Goal: Information Seeking & Learning: Check status

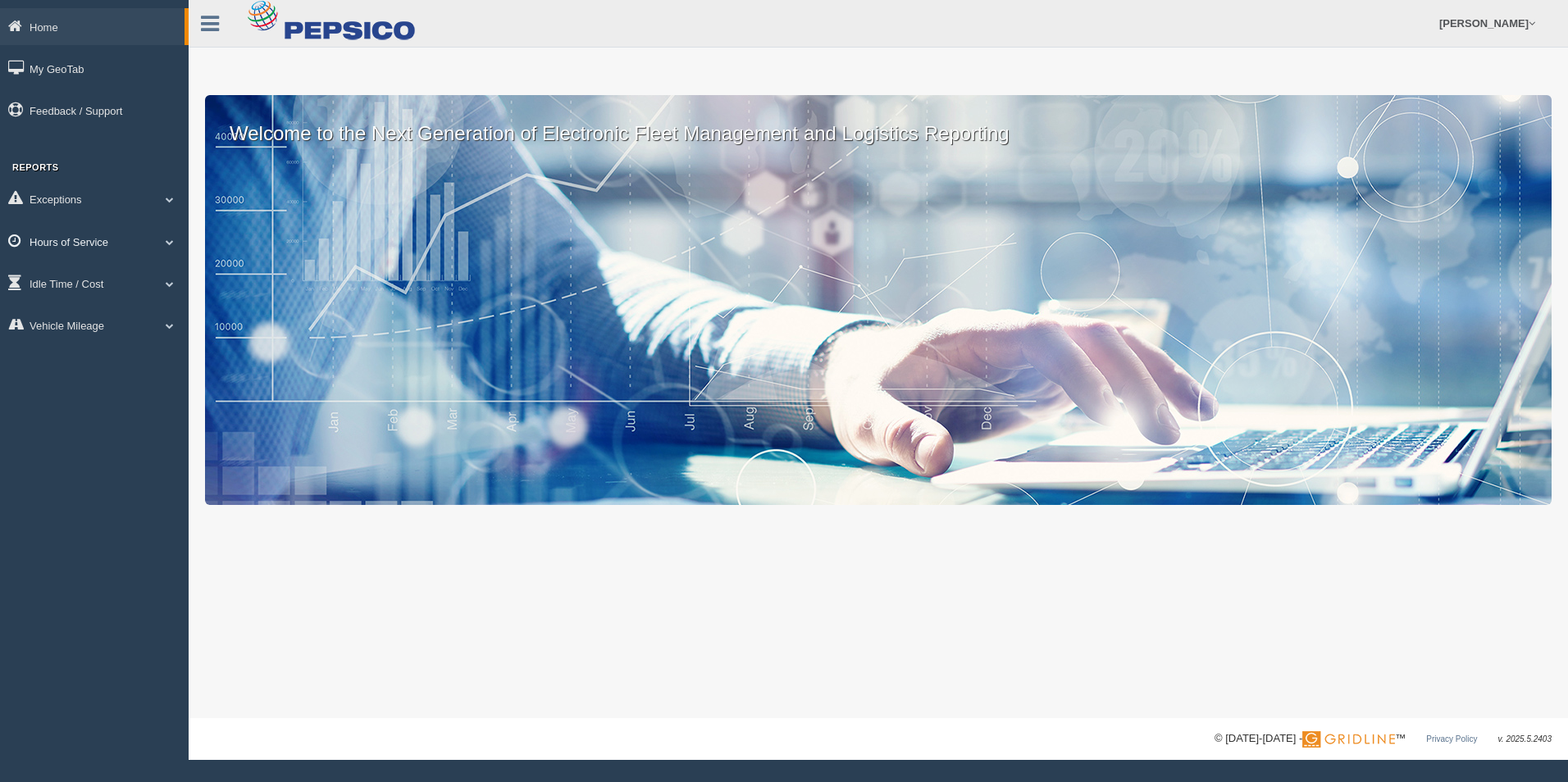
click at [69, 242] on link "Hours of Service" at bounding box center [94, 240] width 189 height 36
click at [84, 281] on link "HOS Explanation Reports" at bounding box center [108, 280] width 155 height 30
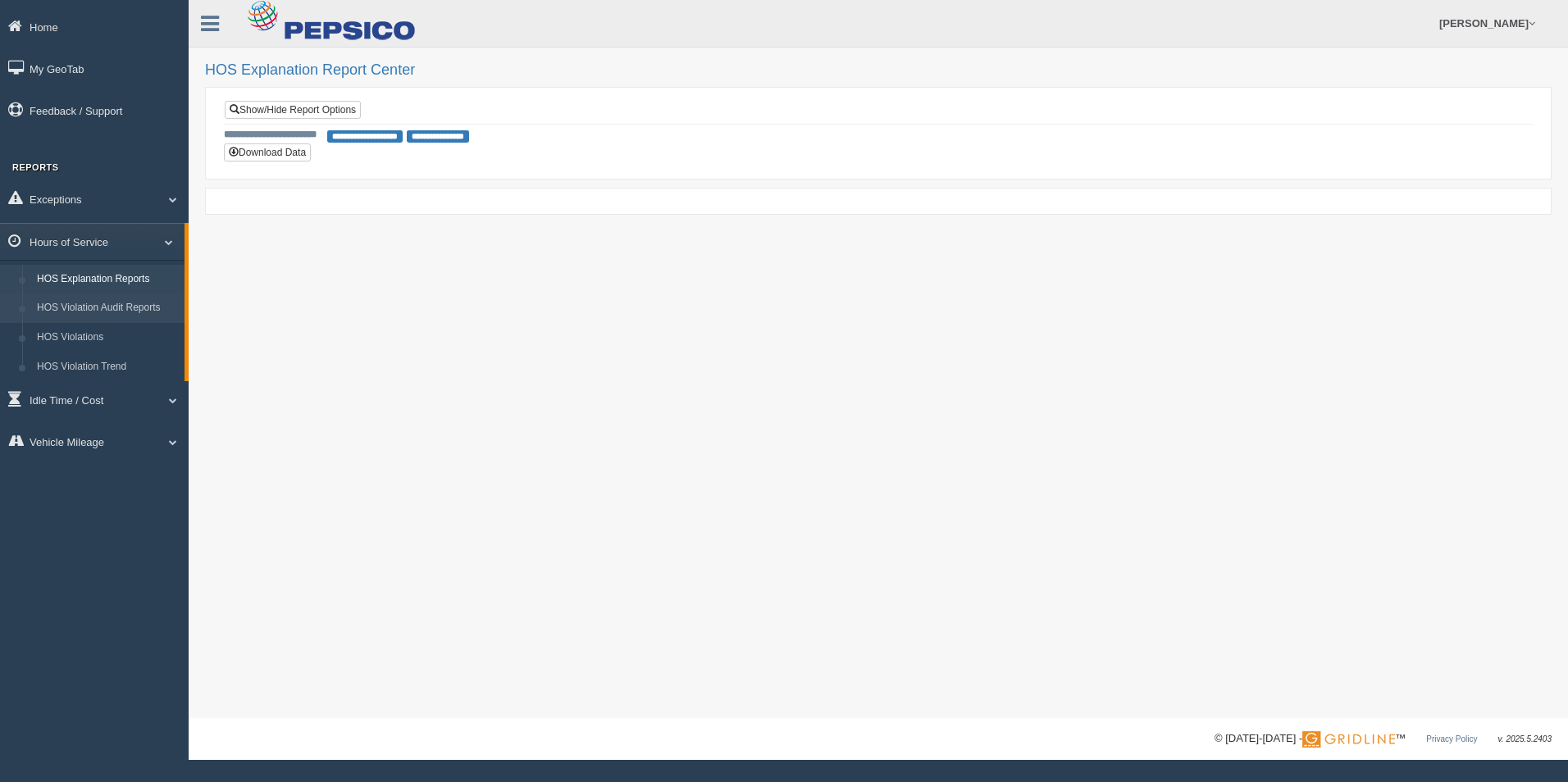
click at [109, 305] on link "HOS Violation Audit Reports" at bounding box center [108, 309] width 155 height 30
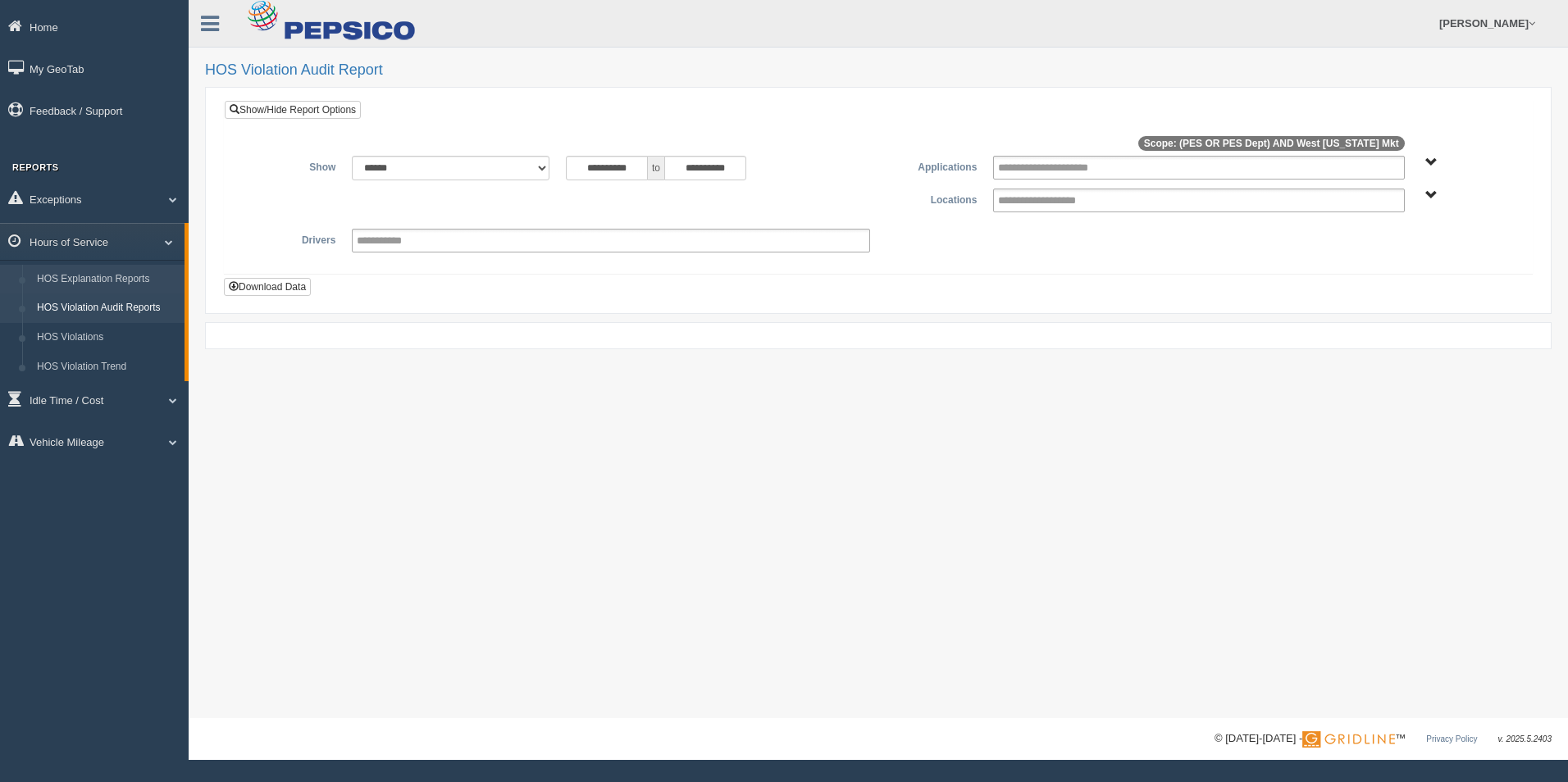
click at [114, 279] on link "HOS Explanation Reports" at bounding box center [108, 280] width 155 height 30
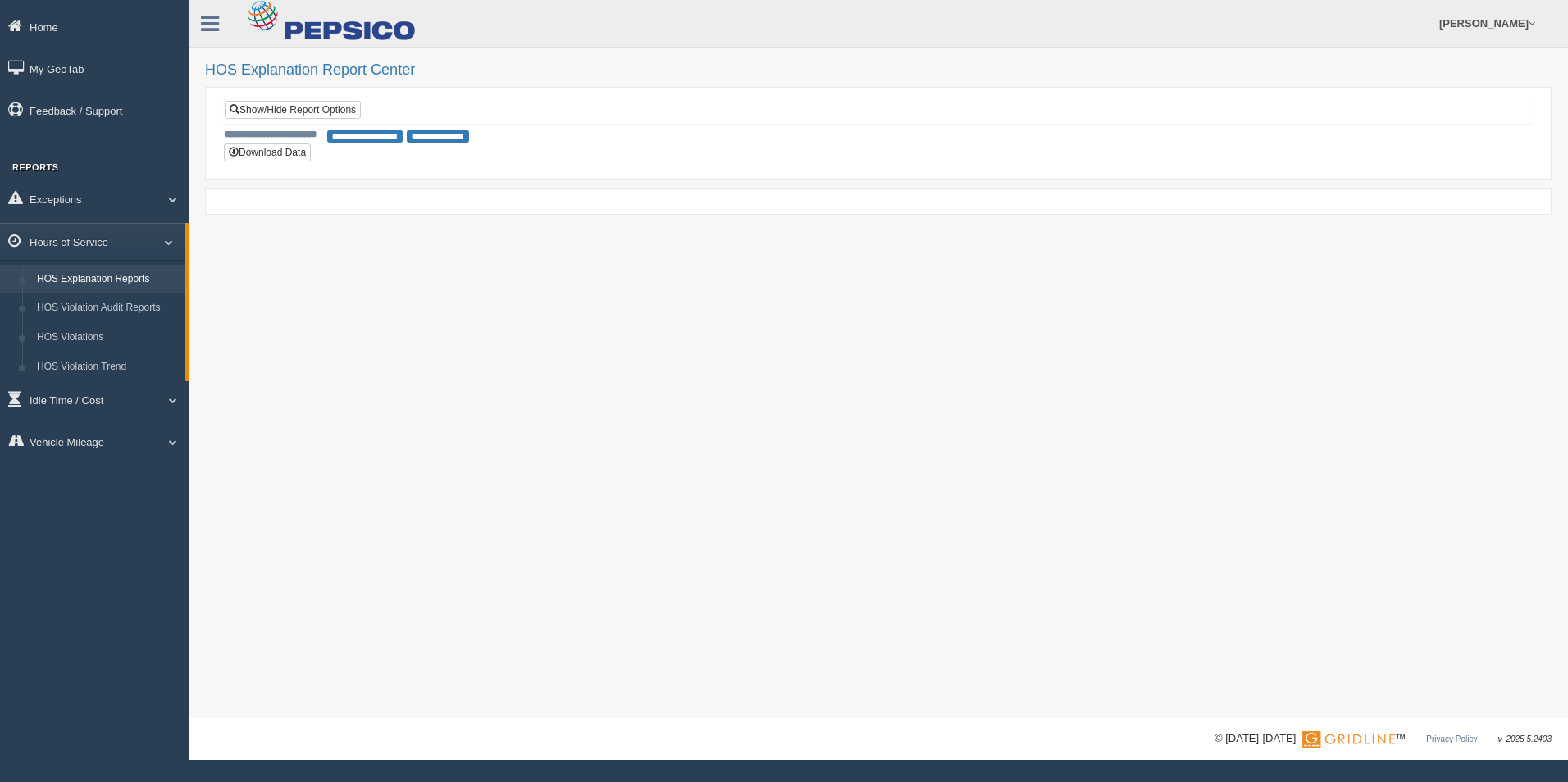
click at [137, 280] on link "HOS Explanation Reports" at bounding box center [108, 280] width 155 height 30
click at [129, 309] on link "HOS Violation Audit Reports" at bounding box center [108, 309] width 155 height 30
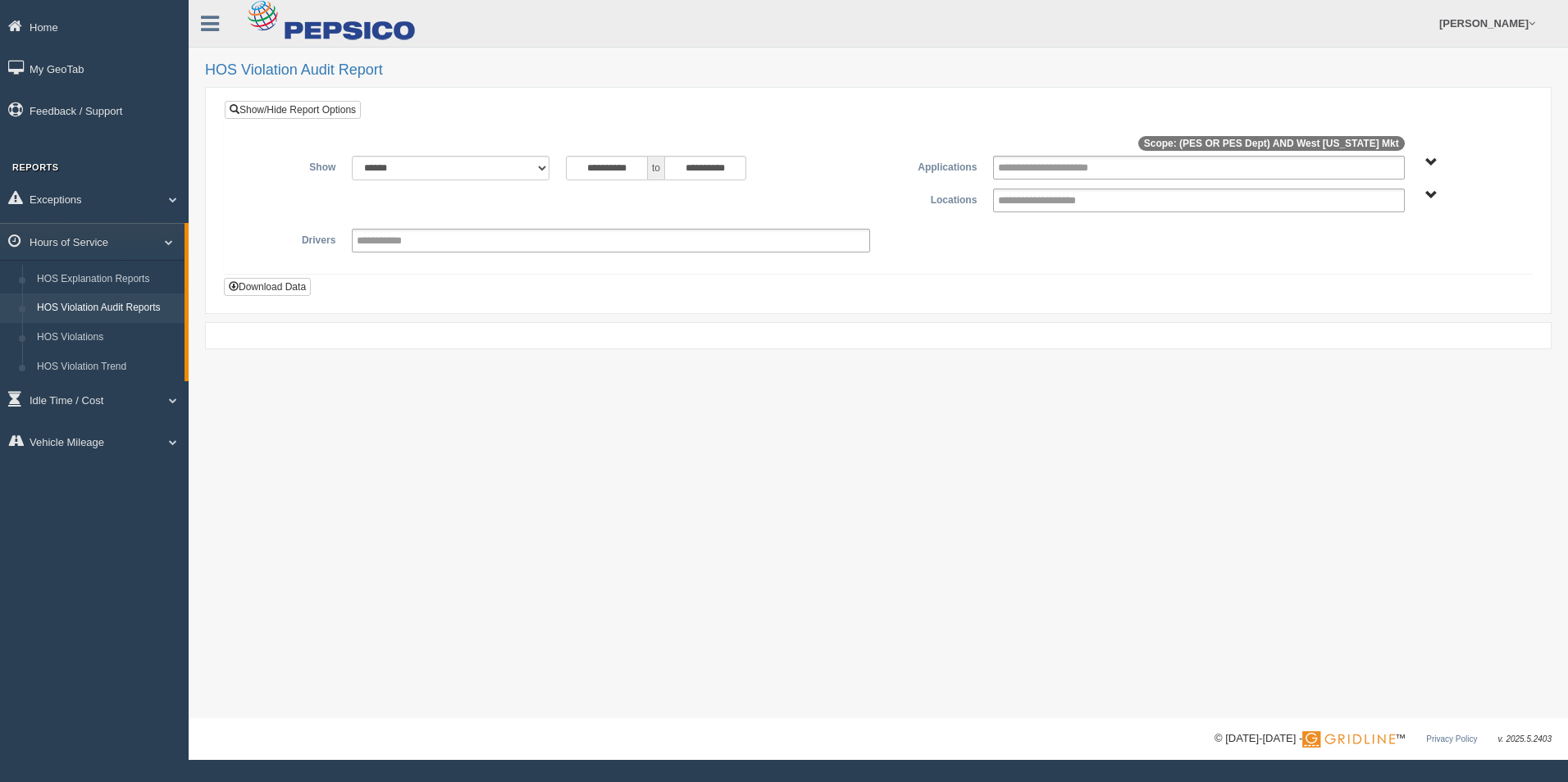
click at [876, 61] on div "**********" at bounding box center [878, 359] width 1379 height 718
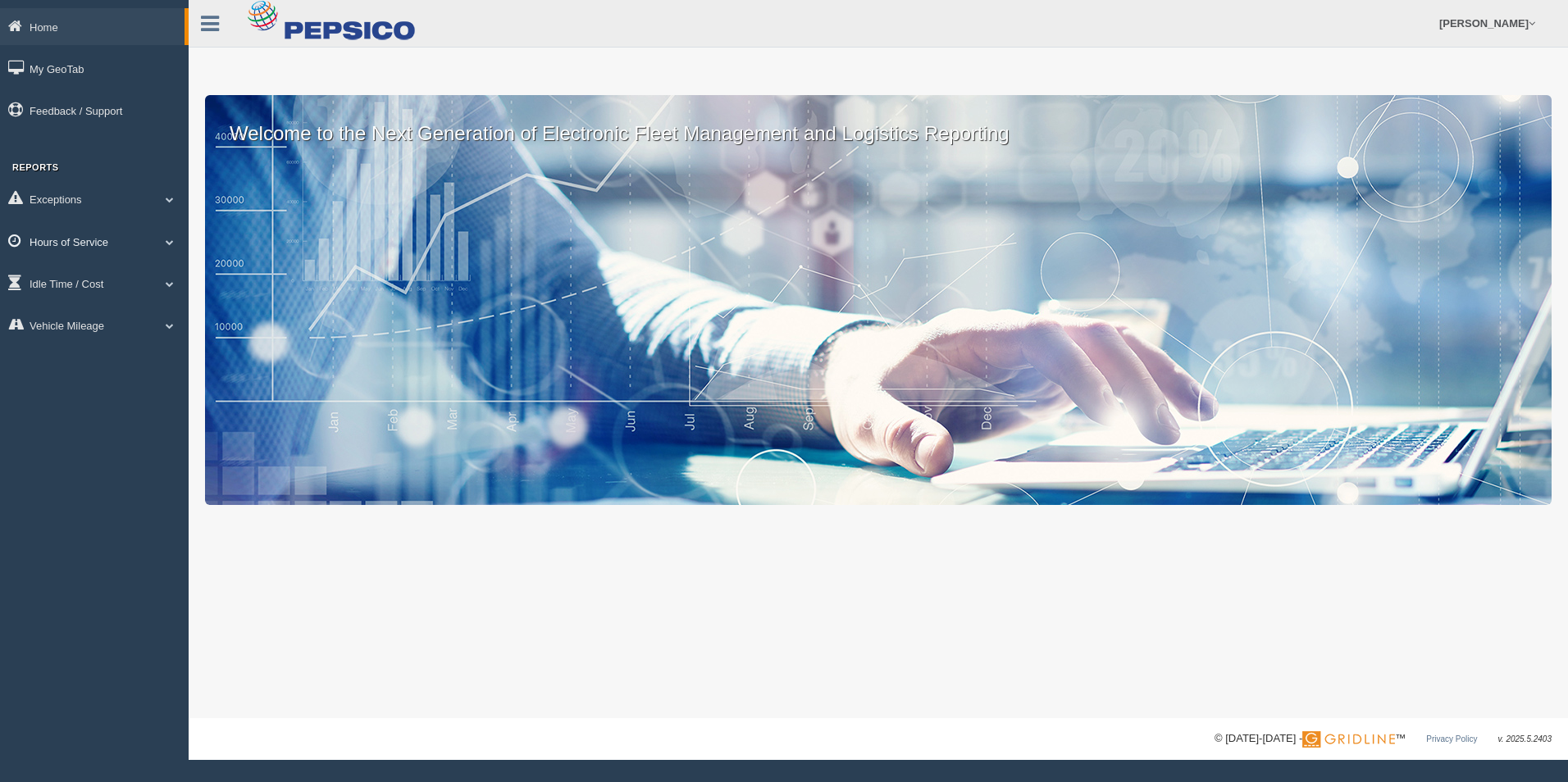
click at [75, 238] on link "Hours of Service" at bounding box center [94, 240] width 189 height 36
click at [97, 309] on link "HOS Violation Audit Reports" at bounding box center [108, 309] width 155 height 30
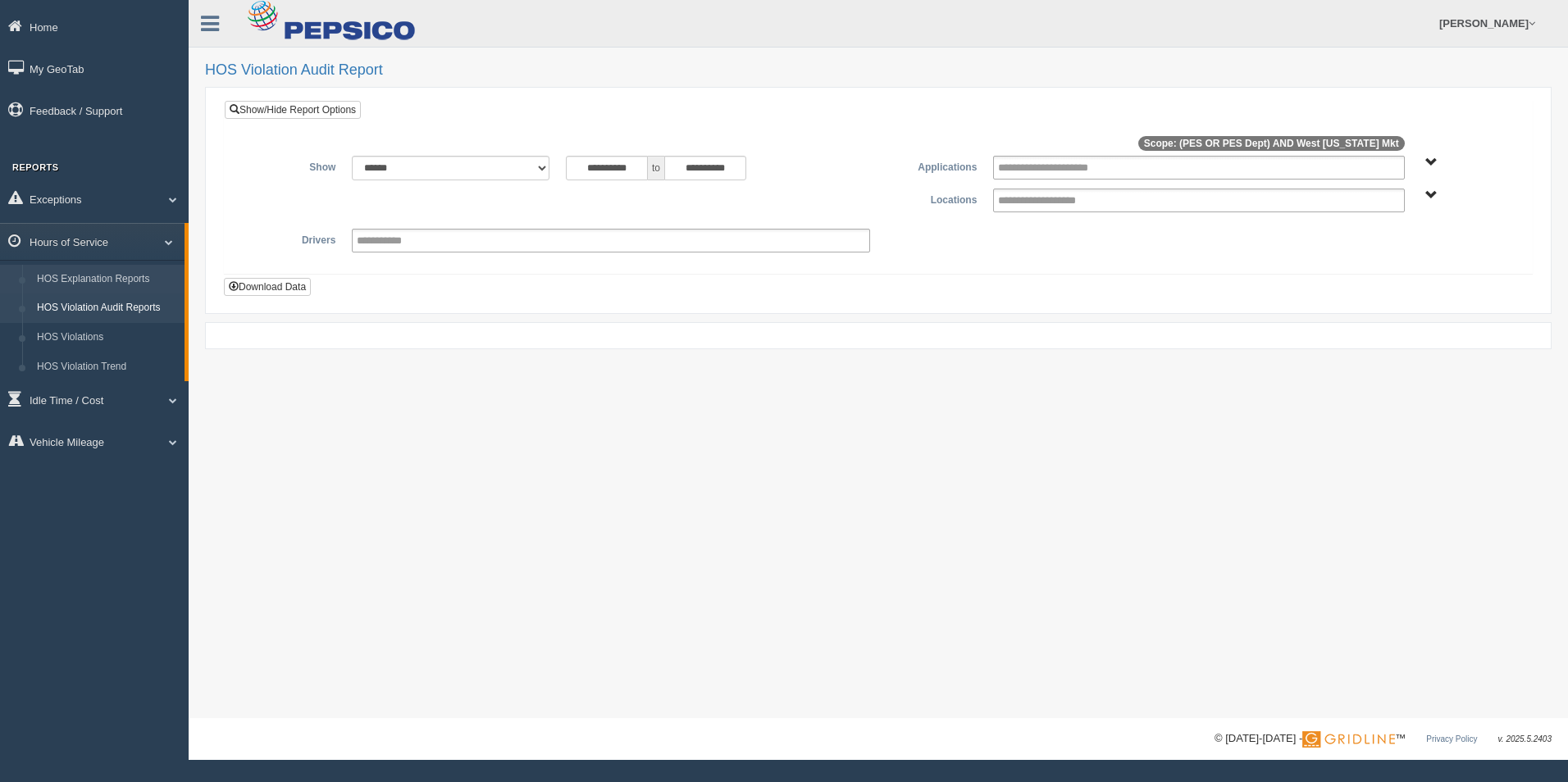
click at [107, 276] on link "HOS Explanation Reports" at bounding box center [108, 280] width 155 height 30
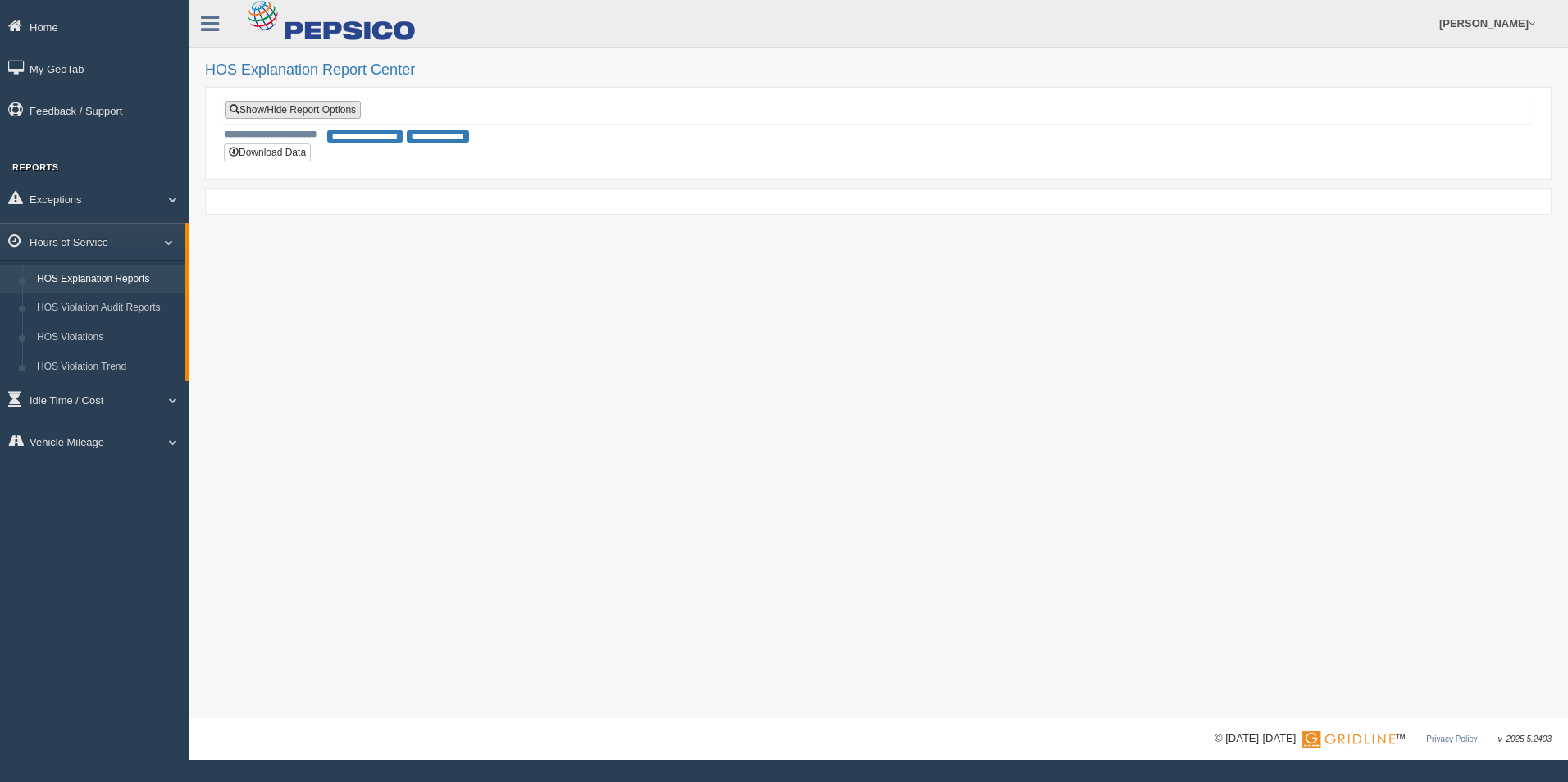
click at [303, 114] on link "Show/Hide Report Options" at bounding box center [293, 109] width 137 height 18
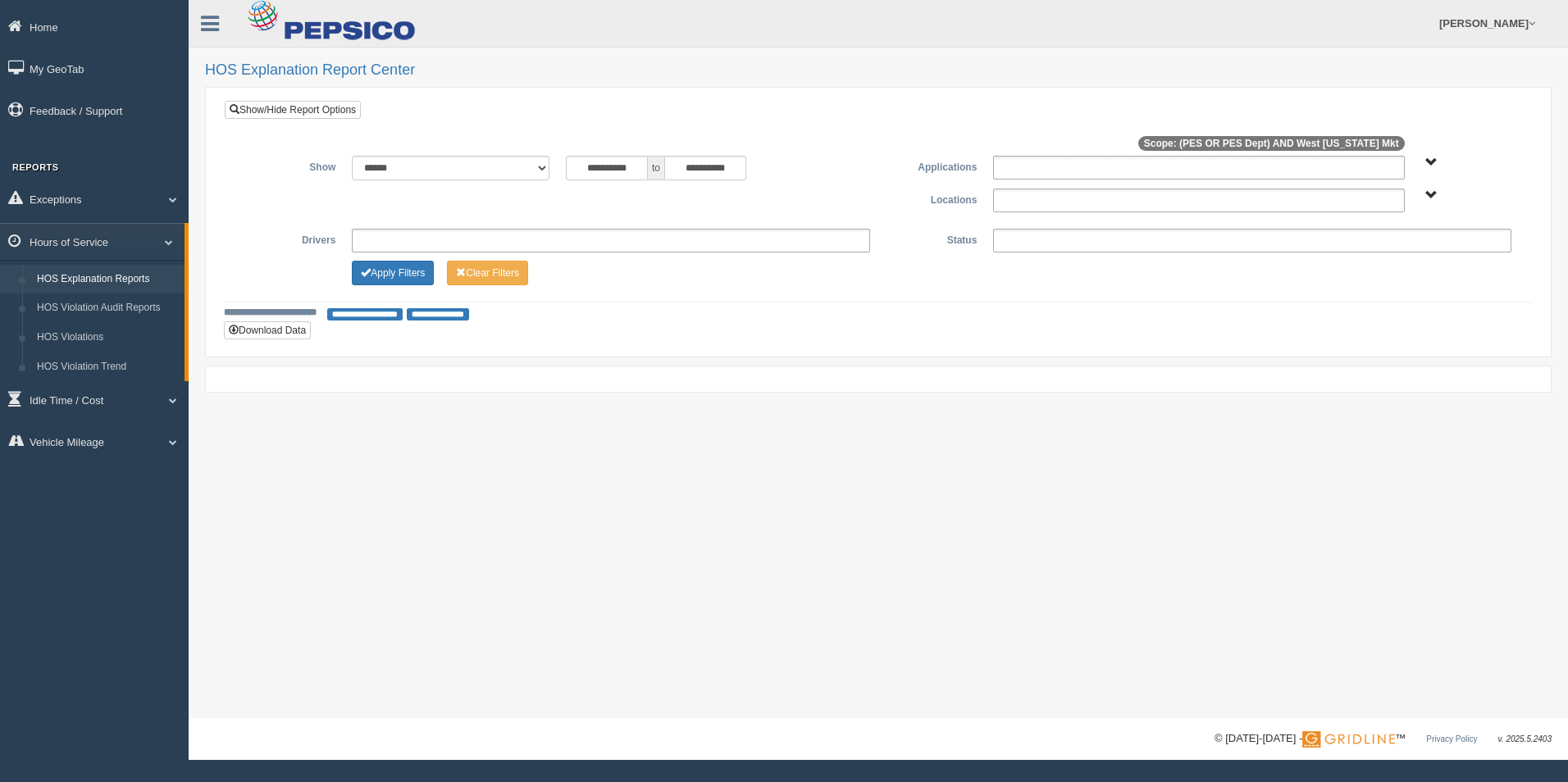
click at [385, 237] on ul at bounding box center [611, 240] width 518 height 23
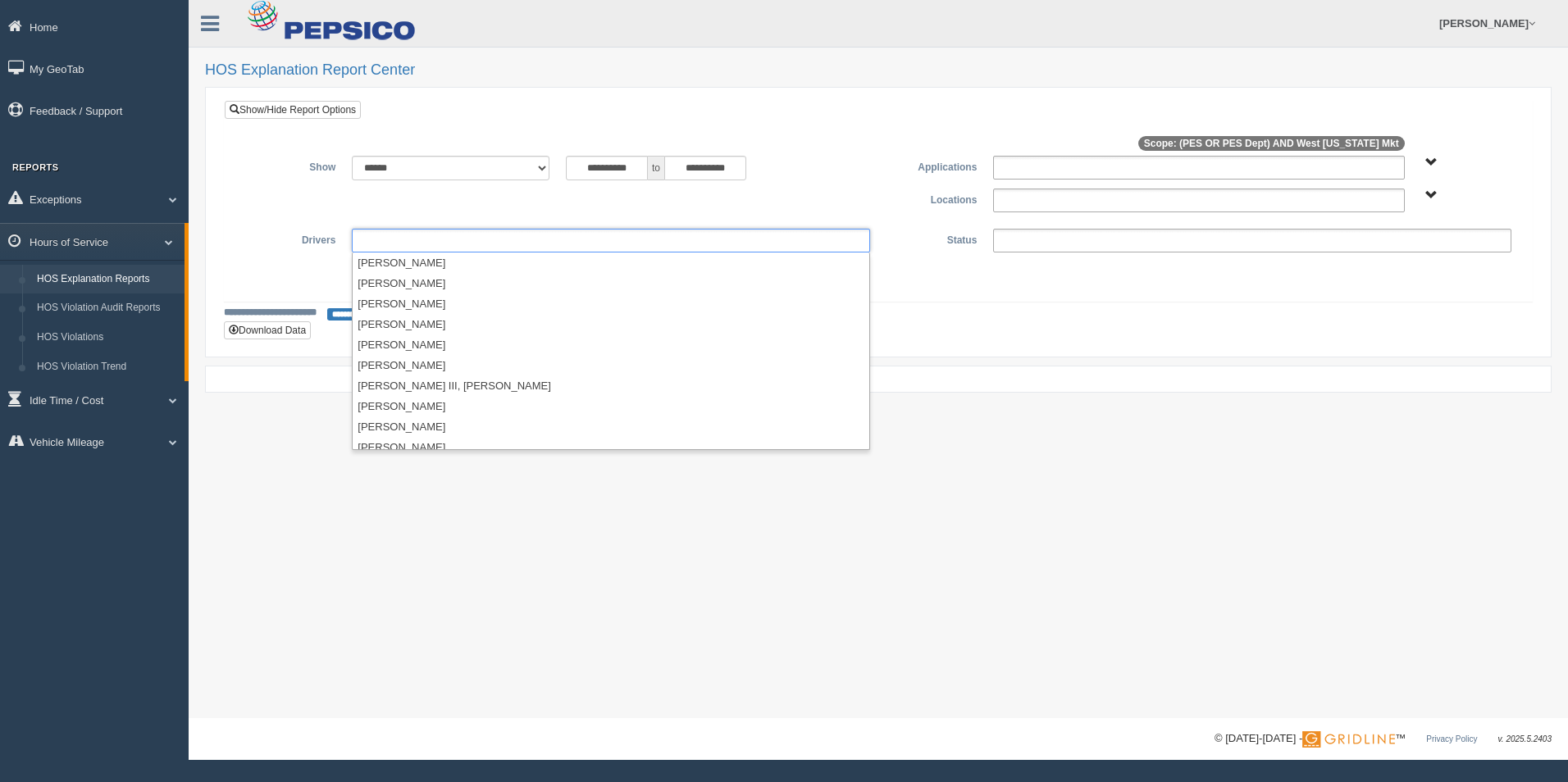
click at [279, 209] on div "**********" at bounding box center [878, 200] width 1283 height 23
type input "**********"
click at [370, 249] on input "text" at bounding box center [391, 240] width 69 height 21
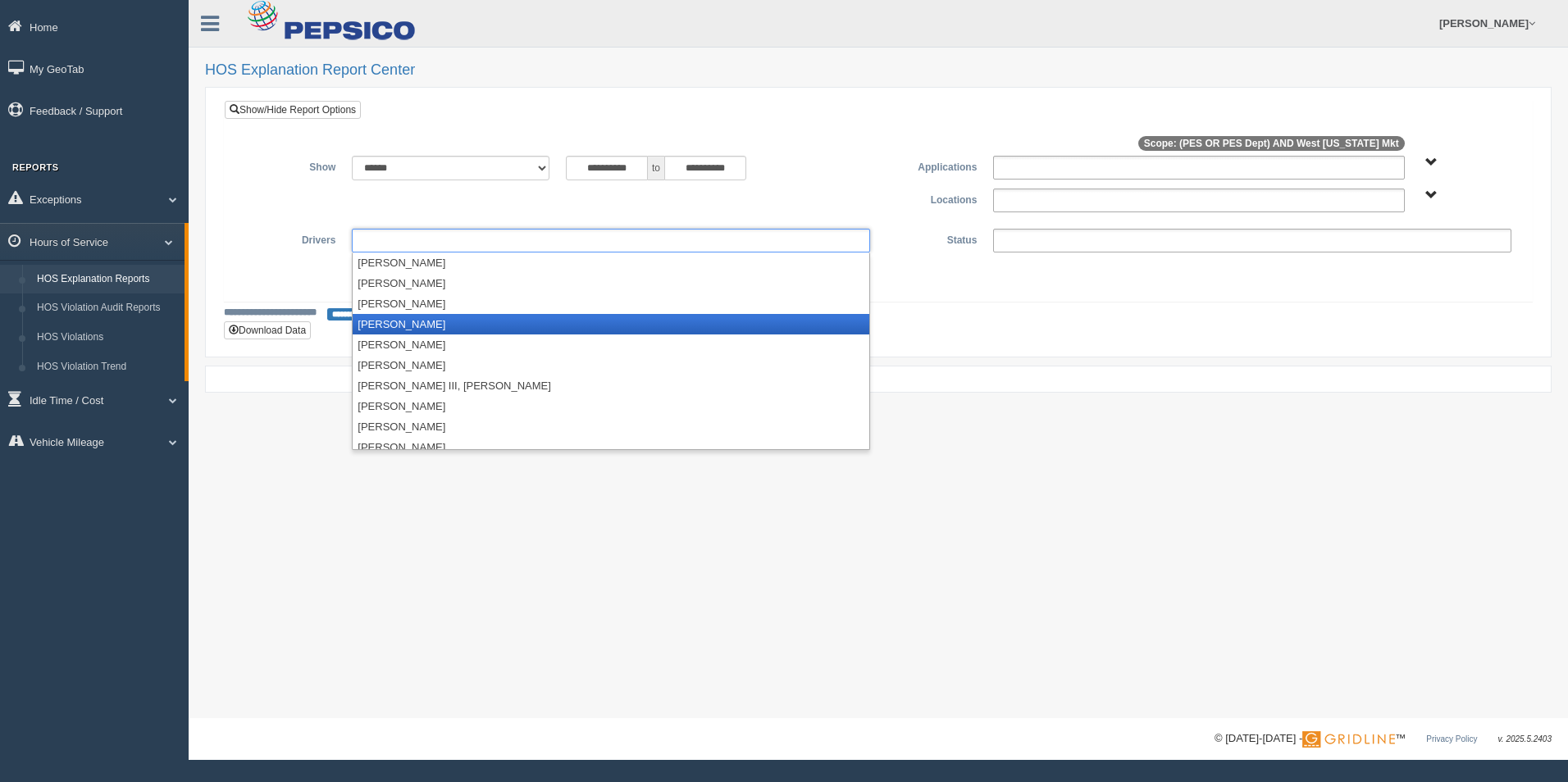
click at [423, 327] on li "[PERSON_NAME]" at bounding box center [611, 325] width 516 height 21
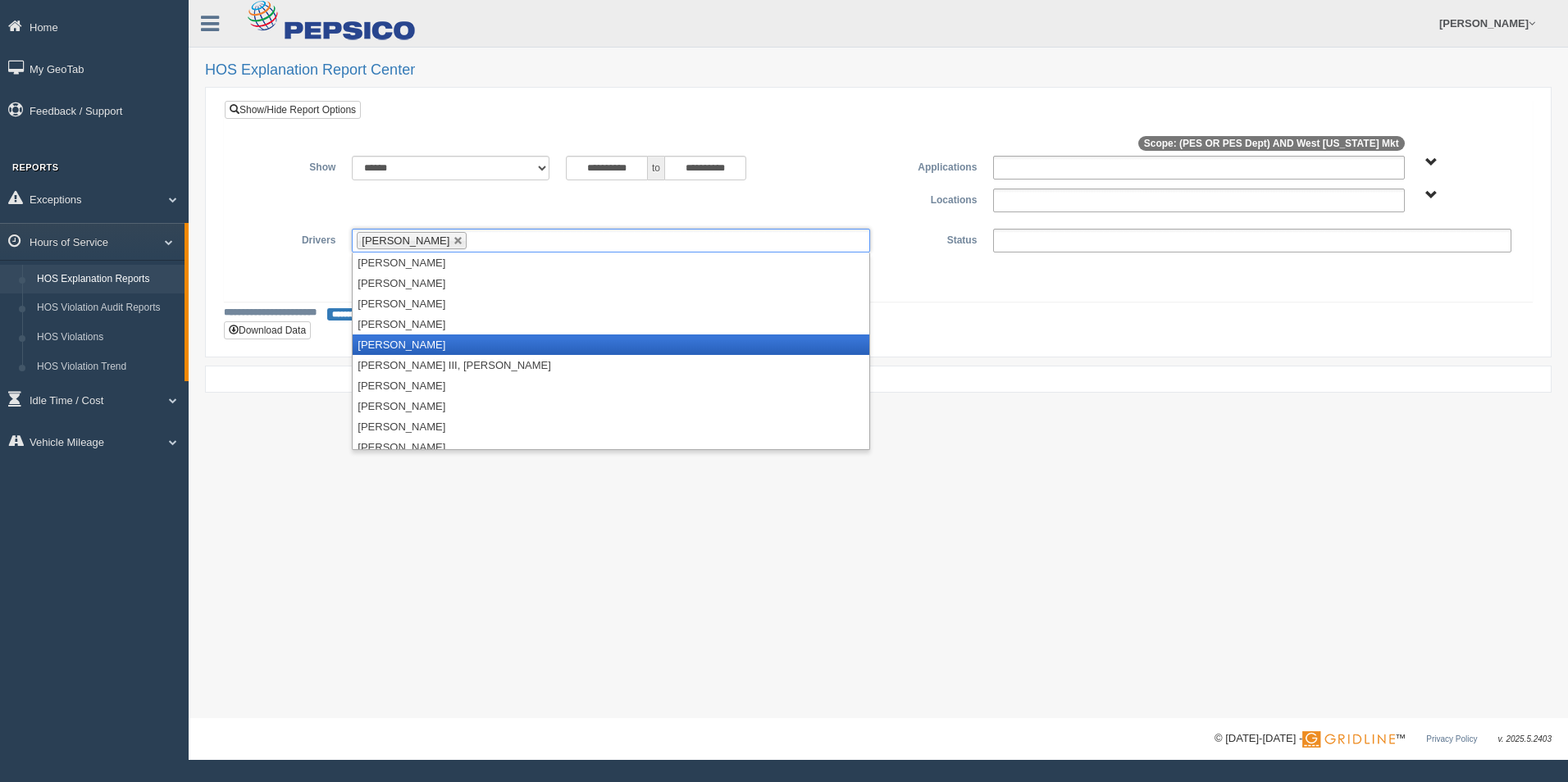
click at [422, 346] on li "[PERSON_NAME]" at bounding box center [611, 345] width 516 height 21
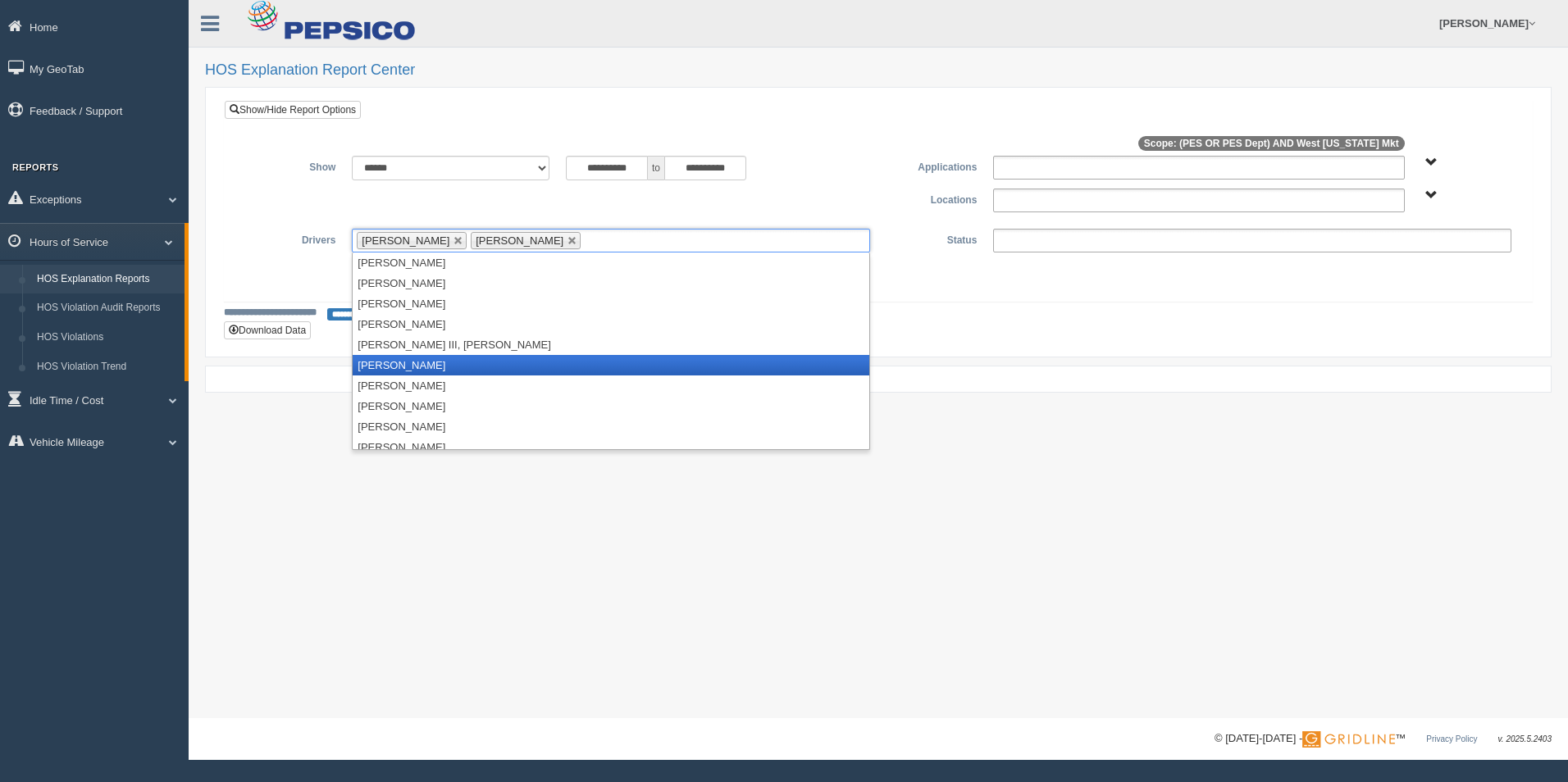
click at [422, 361] on li "[PERSON_NAME]" at bounding box center [611, 366] width 516 height 21
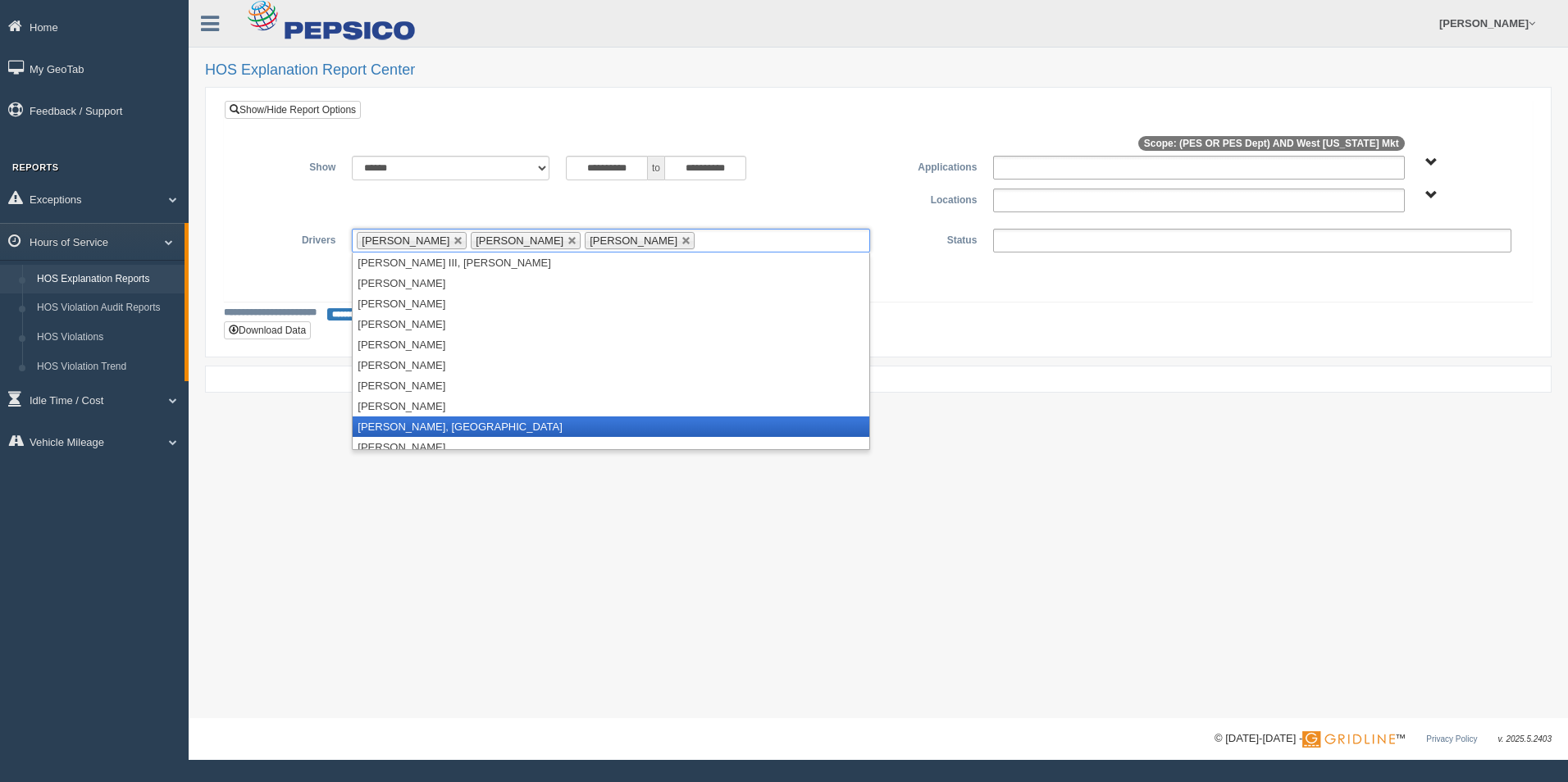
scroll to position [164, 0]
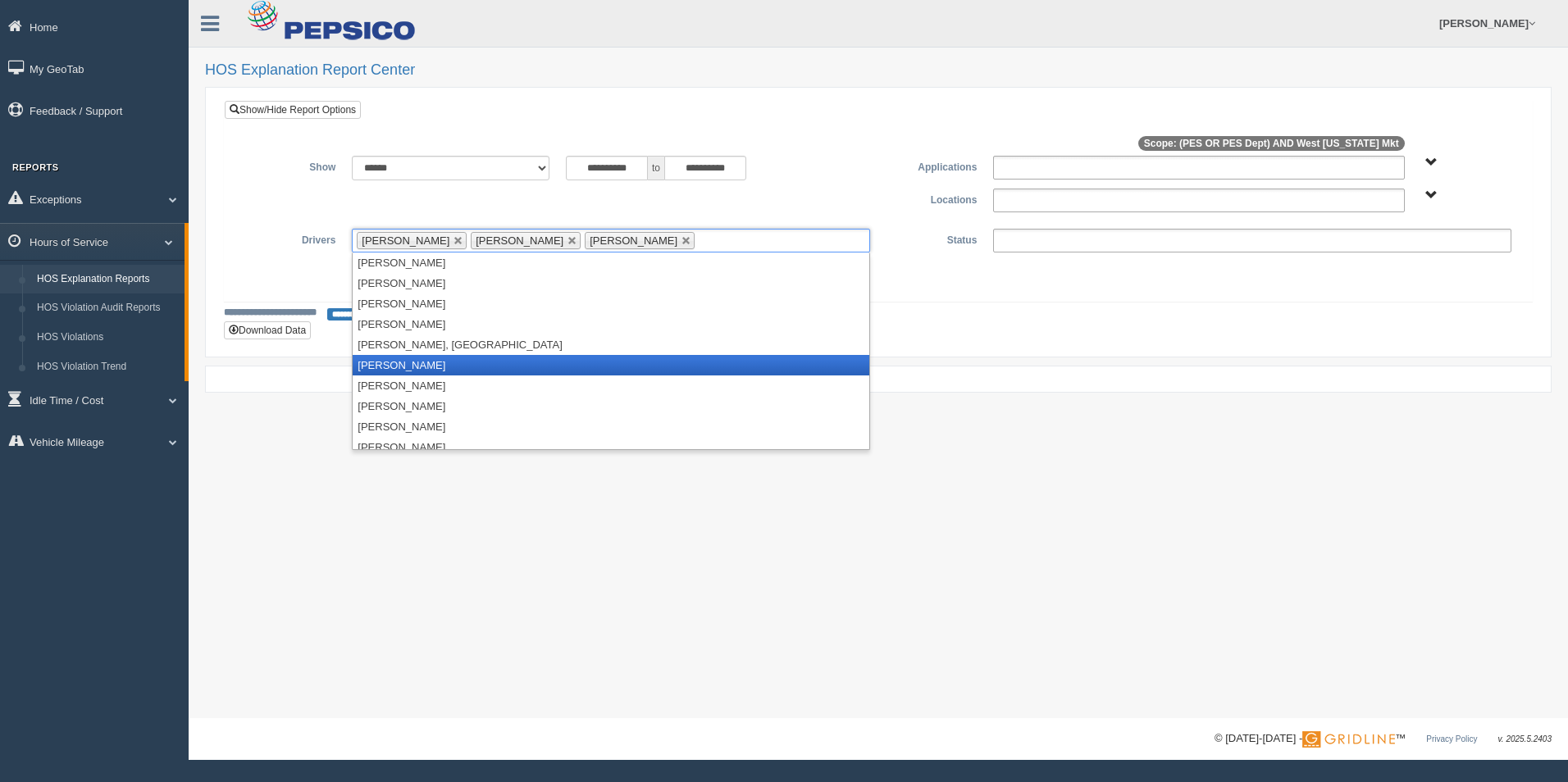
click at [415, 369] on li "[PERSON_NAME]" at bounding box center [611, 366] width 516 height 21
click at [418, 368] on li "[PERSON_NAME]" at bounding box center [611, 366] width 516 height 21
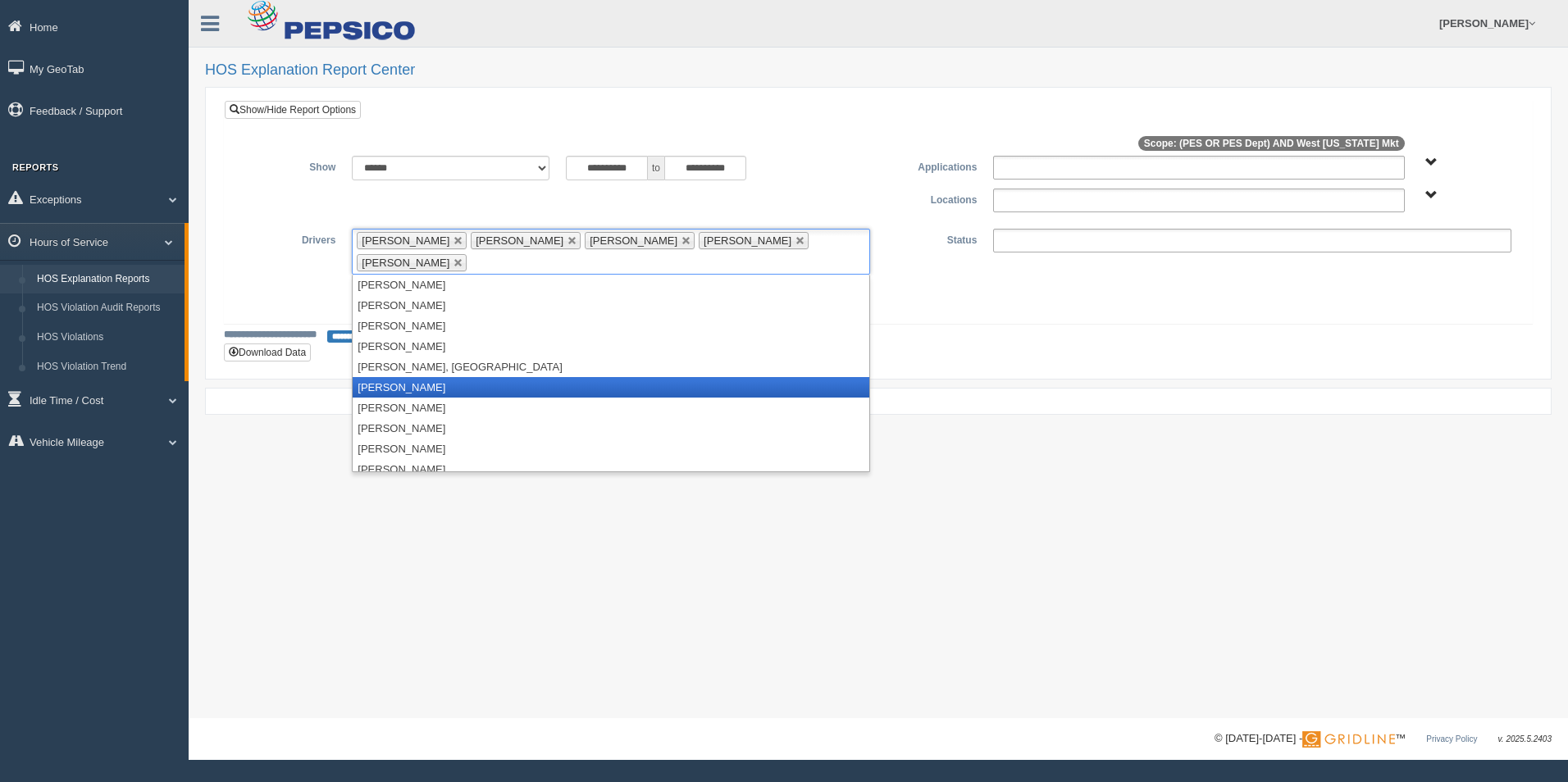
click at [422, 377] on li "[PERSON_NAME]" at bounding box center [611, 387] width 516 height 21
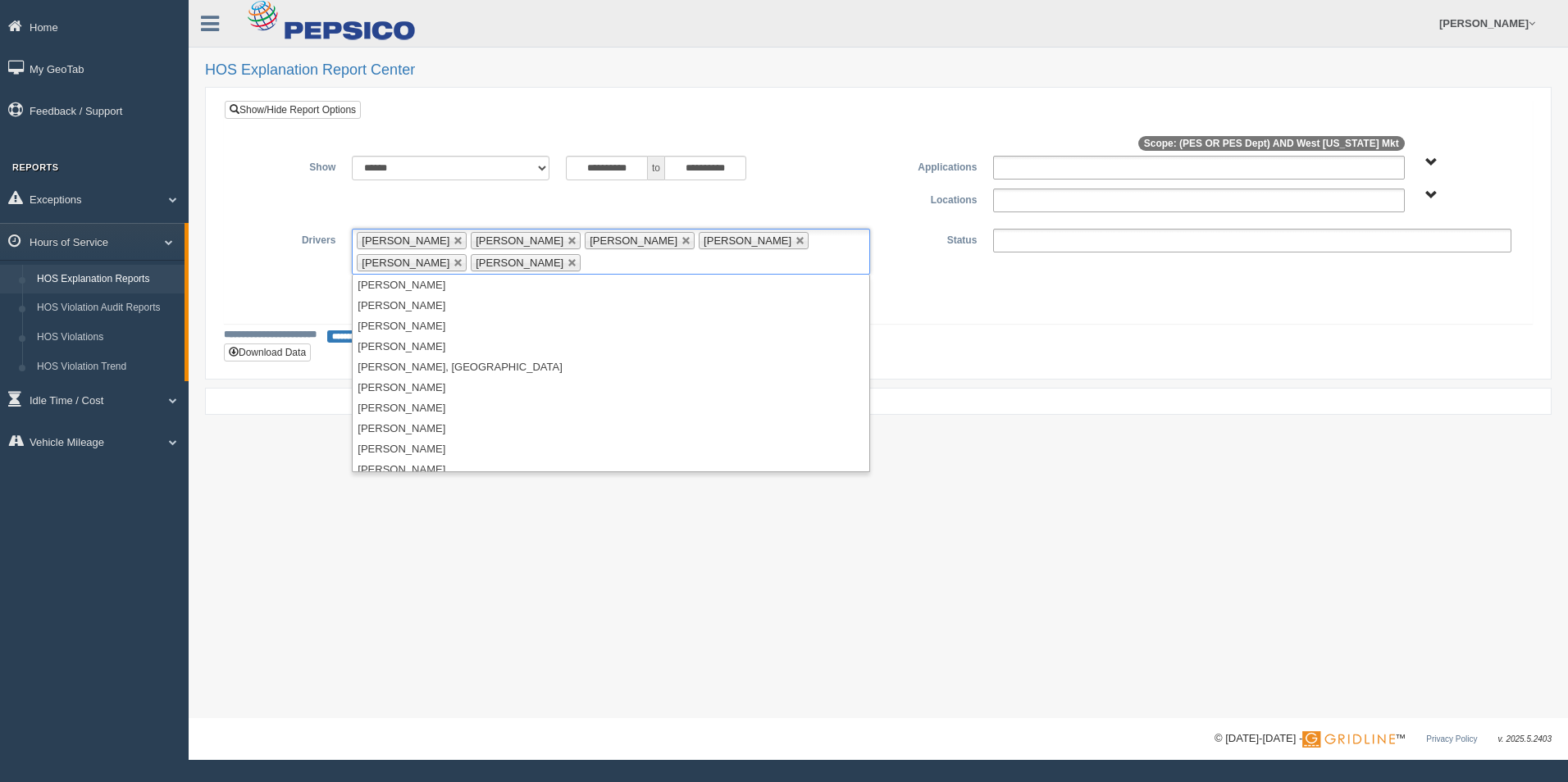
scroll to position [246, 0]
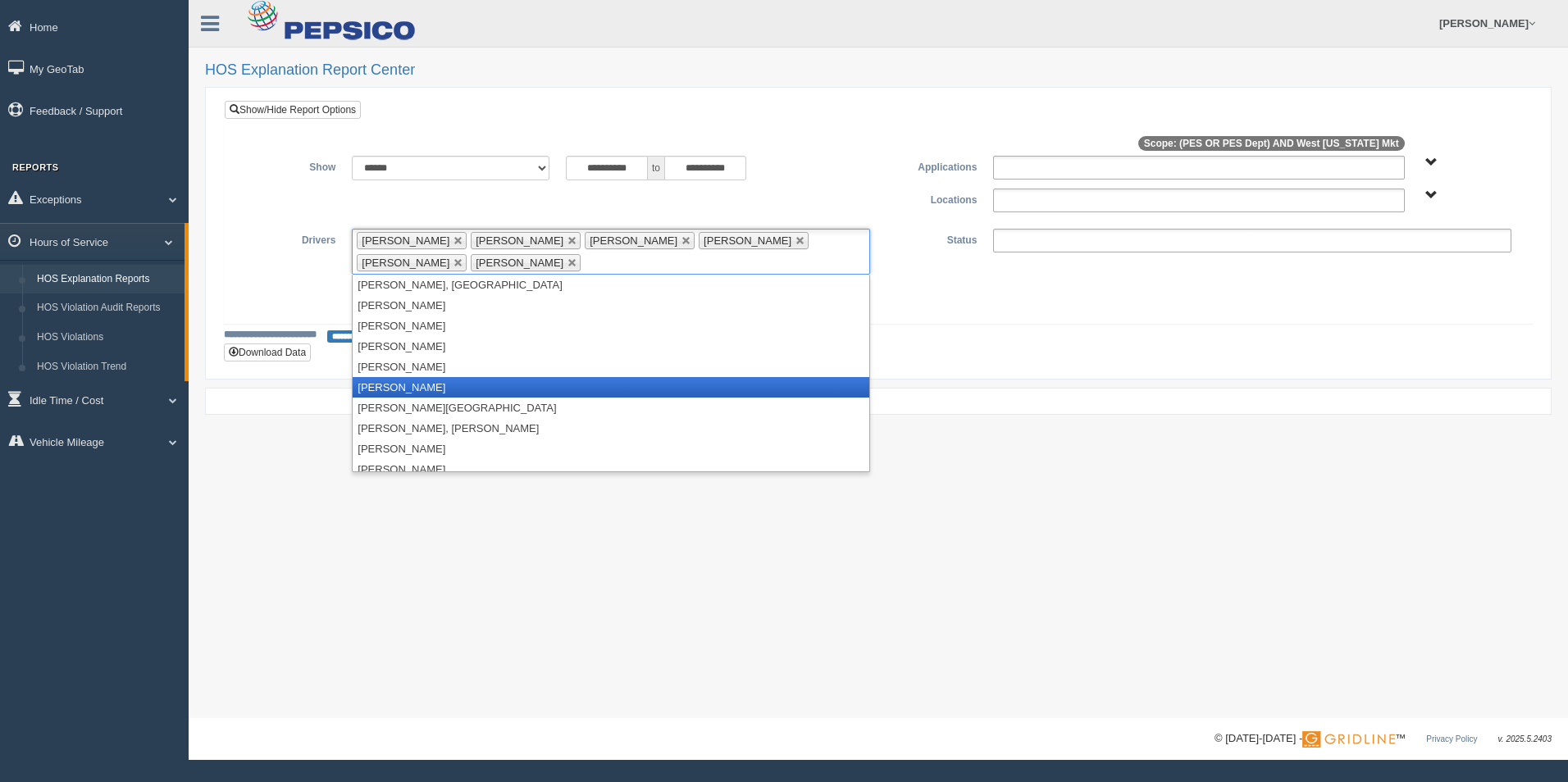
click at [420, 388] on li "[PERSON_NAME]" at bounding box center [611, 387] width 516 height 21
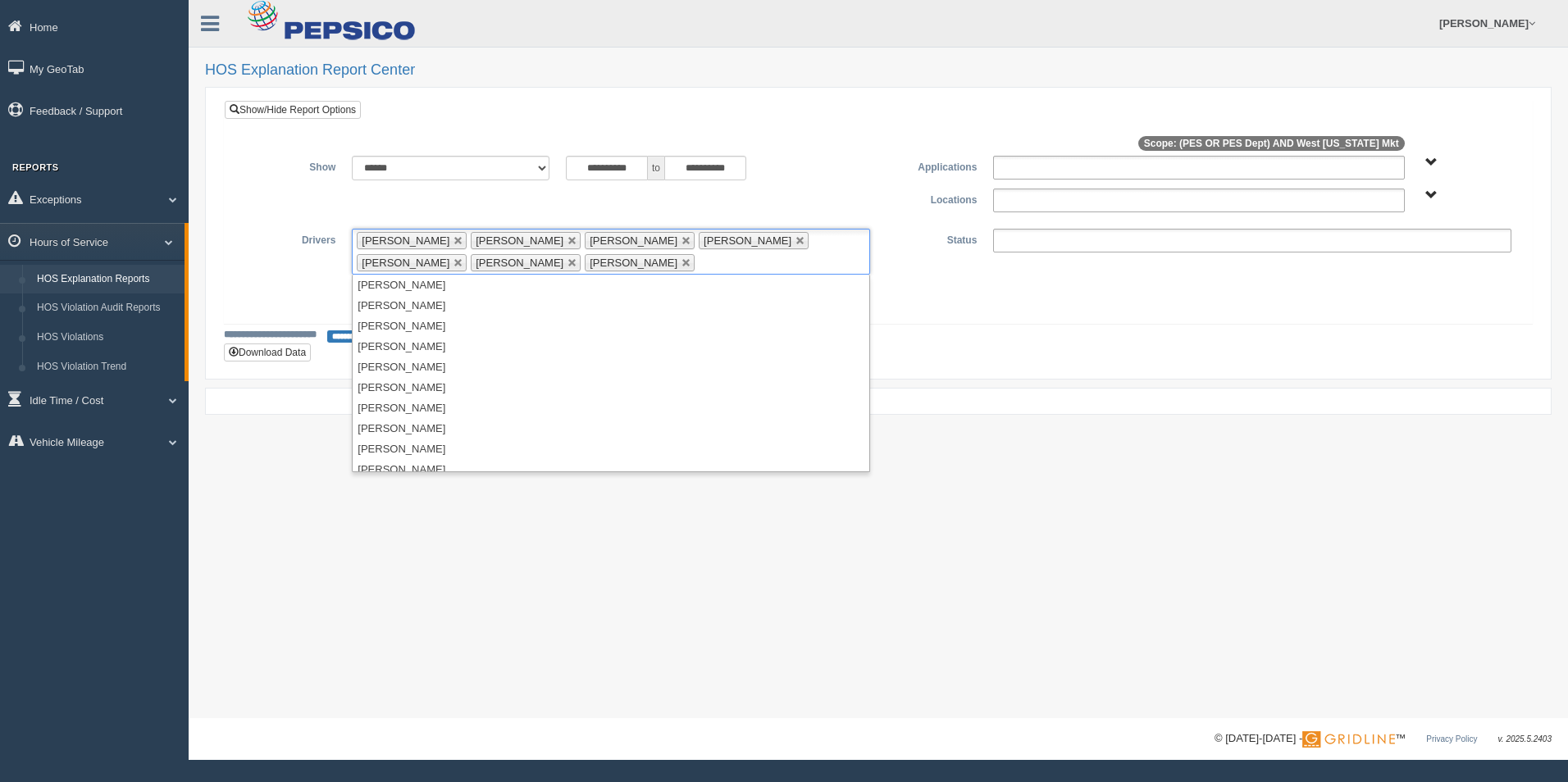
scroll to position [574, 0]
click at [410, 407] on li "[PERSON_NAME]" at bounding box center [611, 408] width 516 height 21
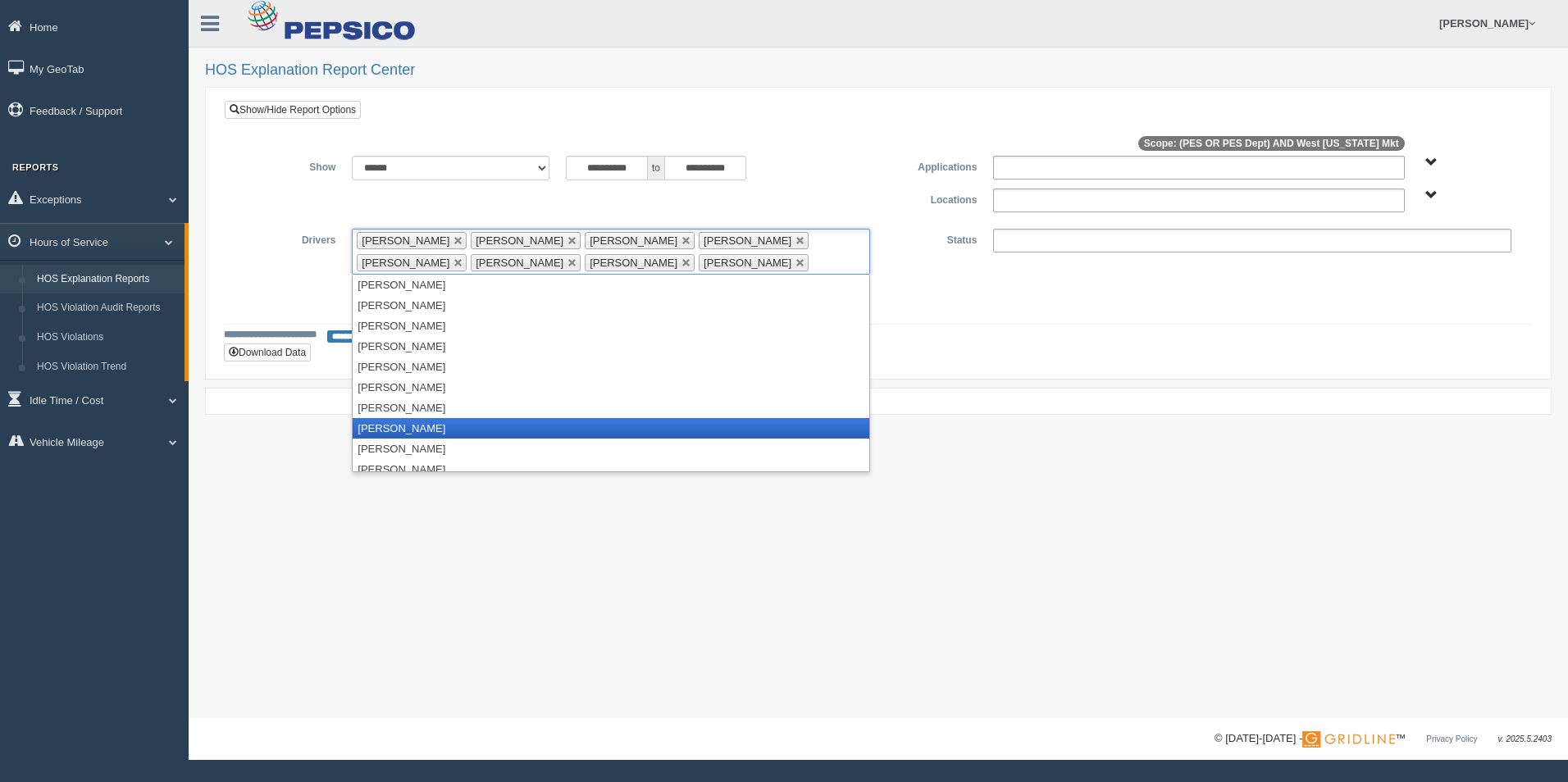
scroll to position [1894, 0]
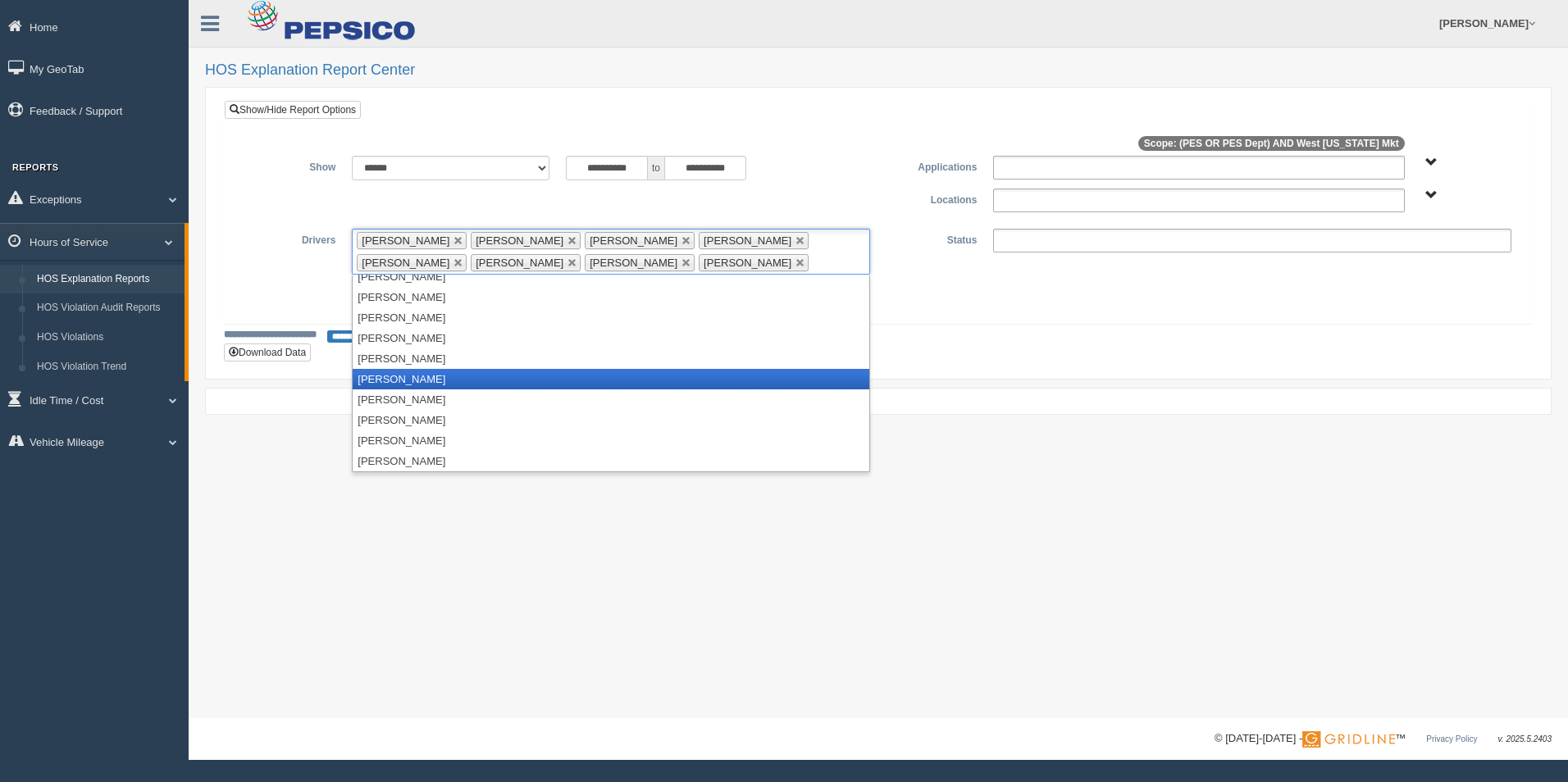
click at [396, 382] on li "[PERSON_NAME]" at bounding box center [611, 379] width 516 height 21
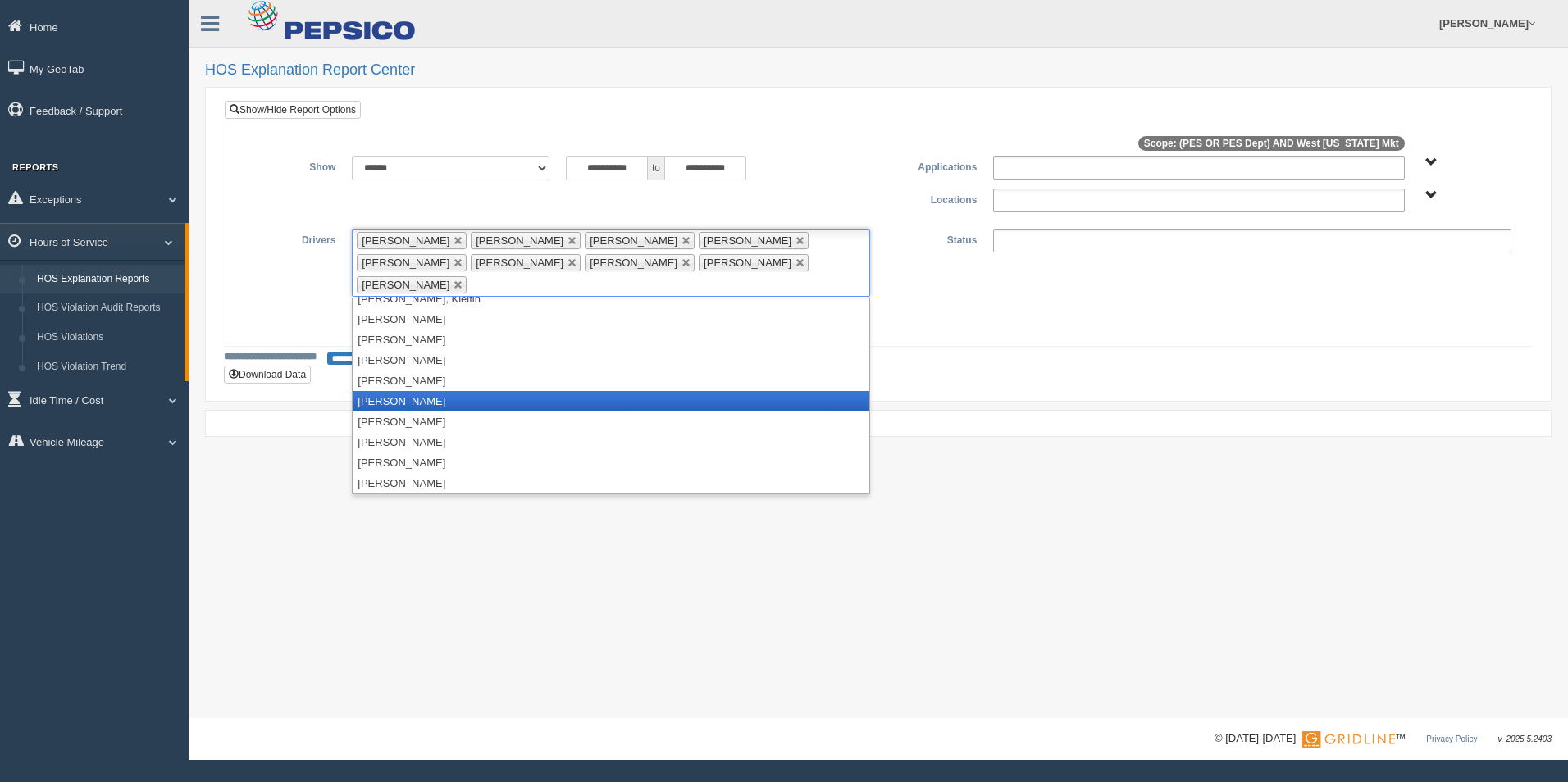
scroll to position [1874, 0]
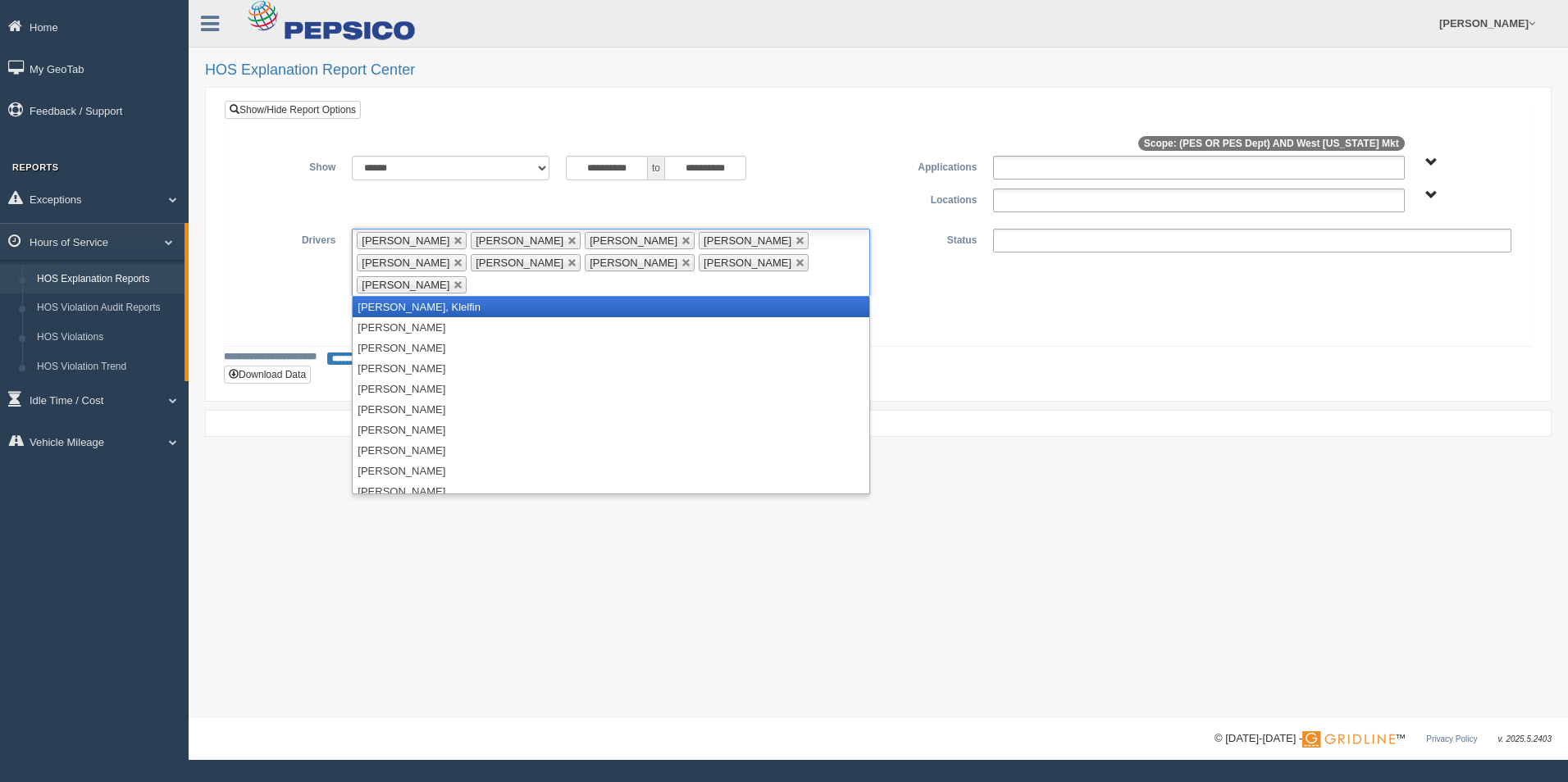
click at [426, 297] on li "[PERSON_NAME], Klelfin" at bounding box center [611, 307] width 516 height 21
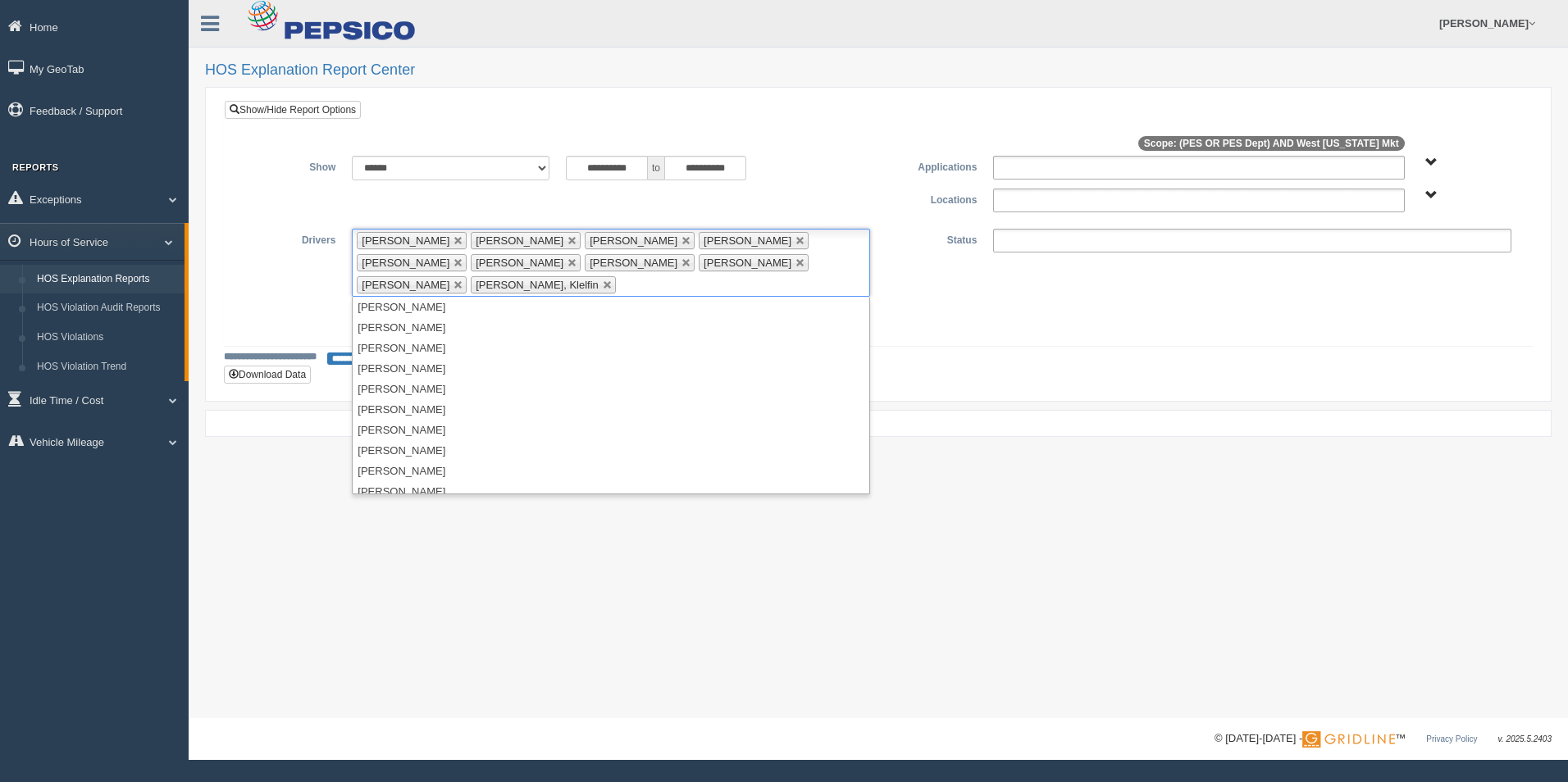
scroll to position [1763, 0]
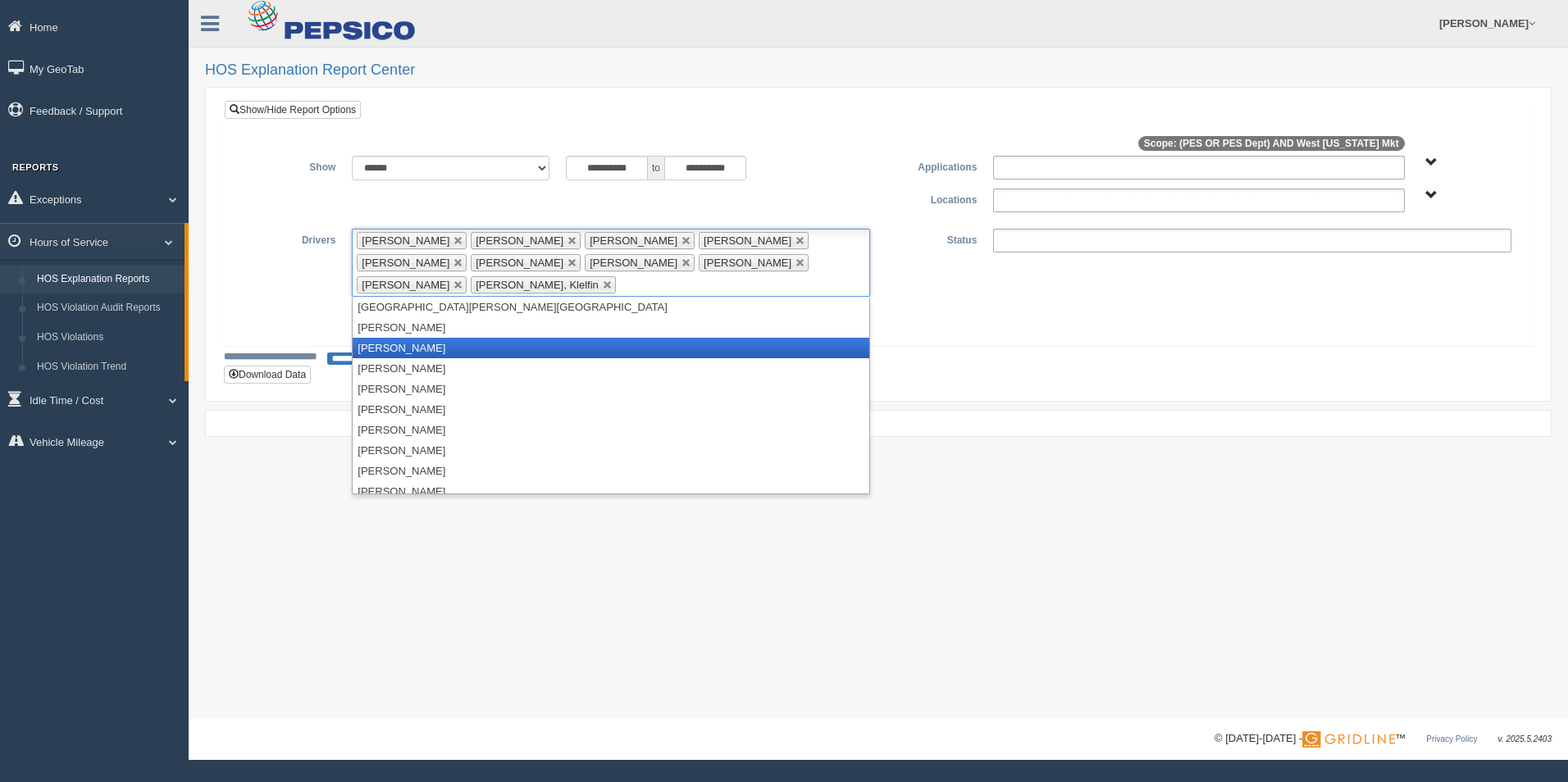
click at [421, 353] on li "[PERSON_NAME]" at bounding box center [611, 348] width 516 height 21
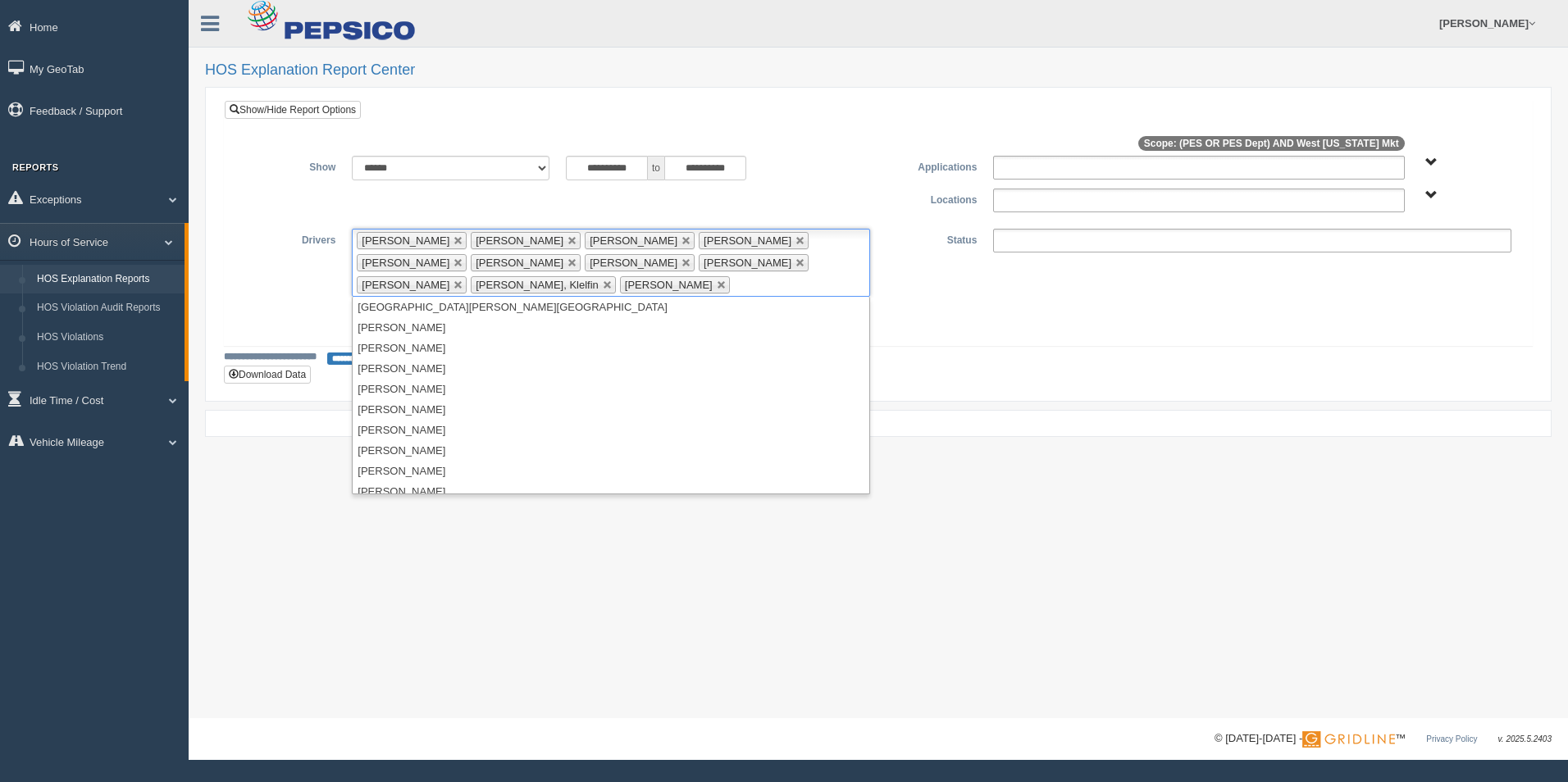
scroll to position [1681, 0]
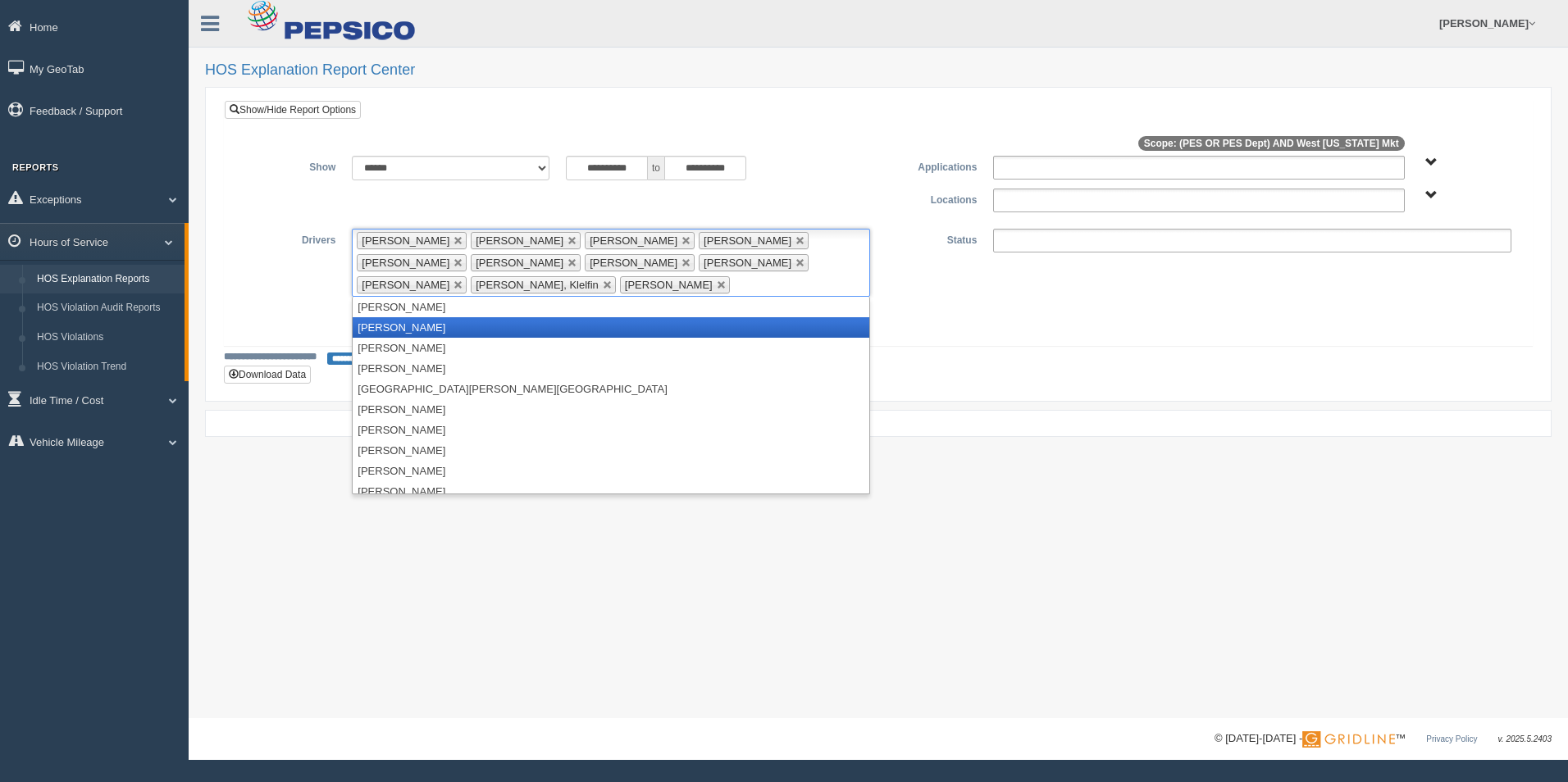
click at [425, 330] on li "[PERSON_NAME]" at bounding box center [611, 327] width 516 height 21
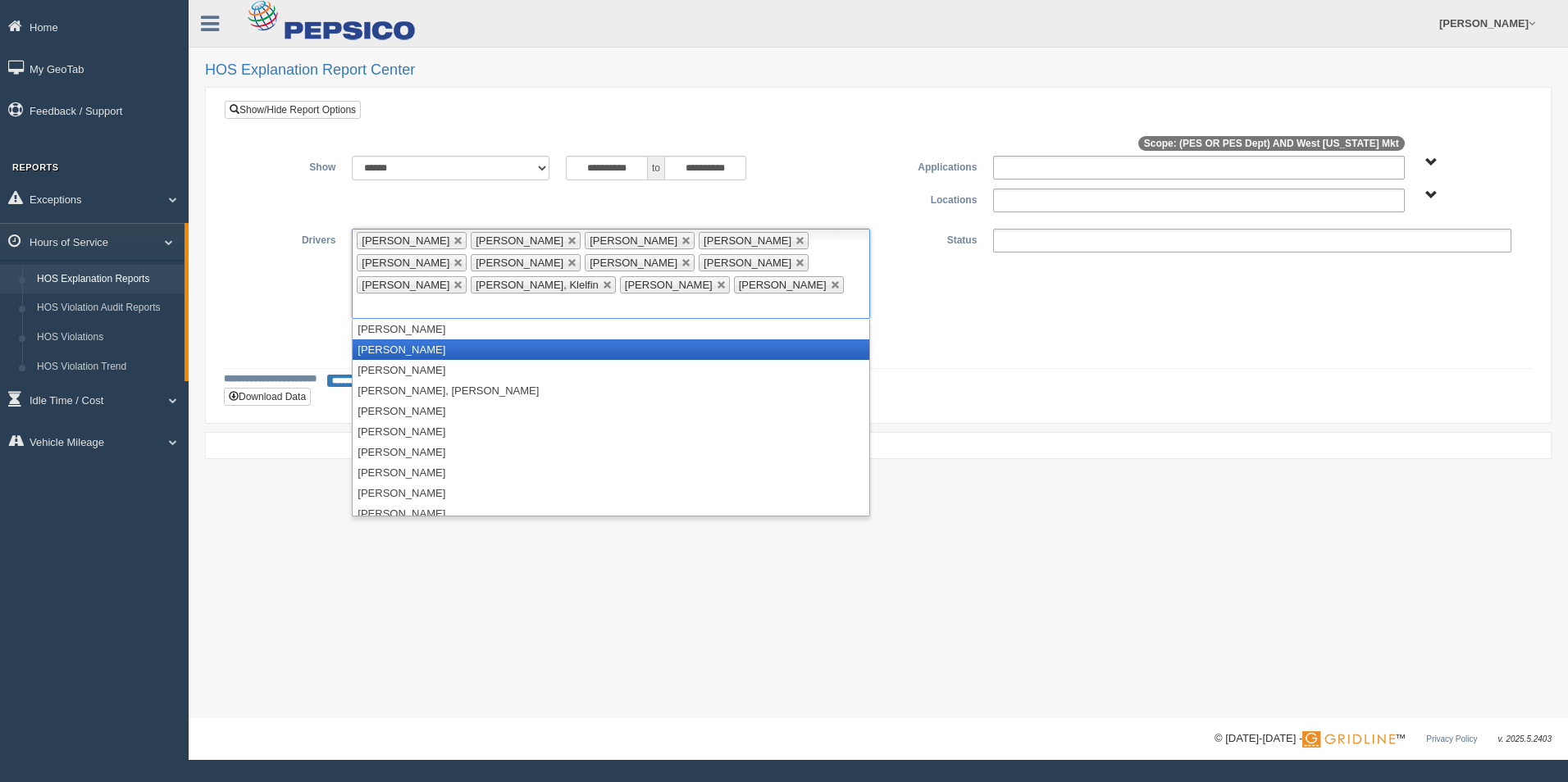
scroll to position [1353, 0]
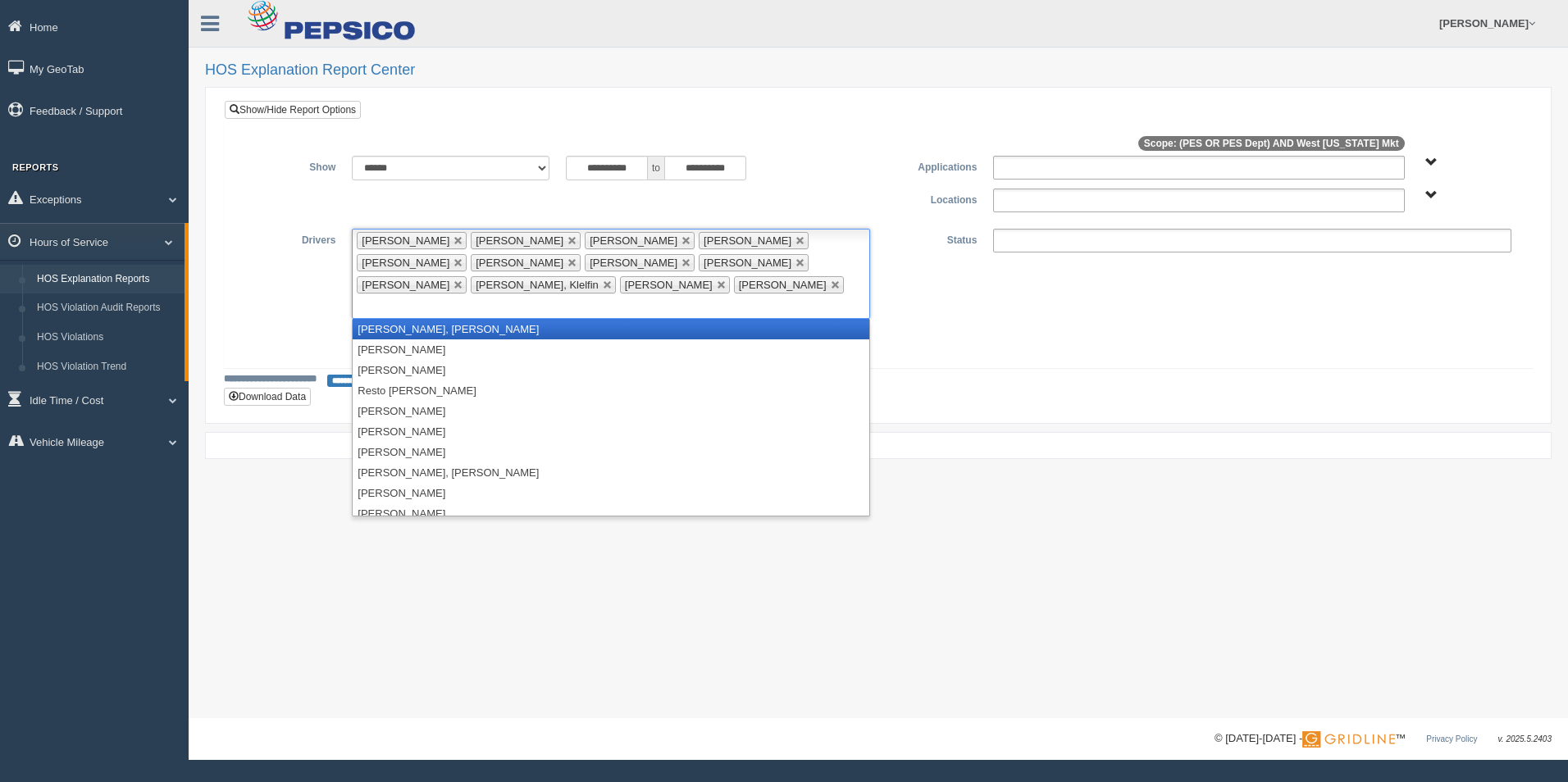
click at [451, 319] on li "[PERSON_NAME], [PERSON_NAME]" at bounding box center [611, 329] width 516 height 21
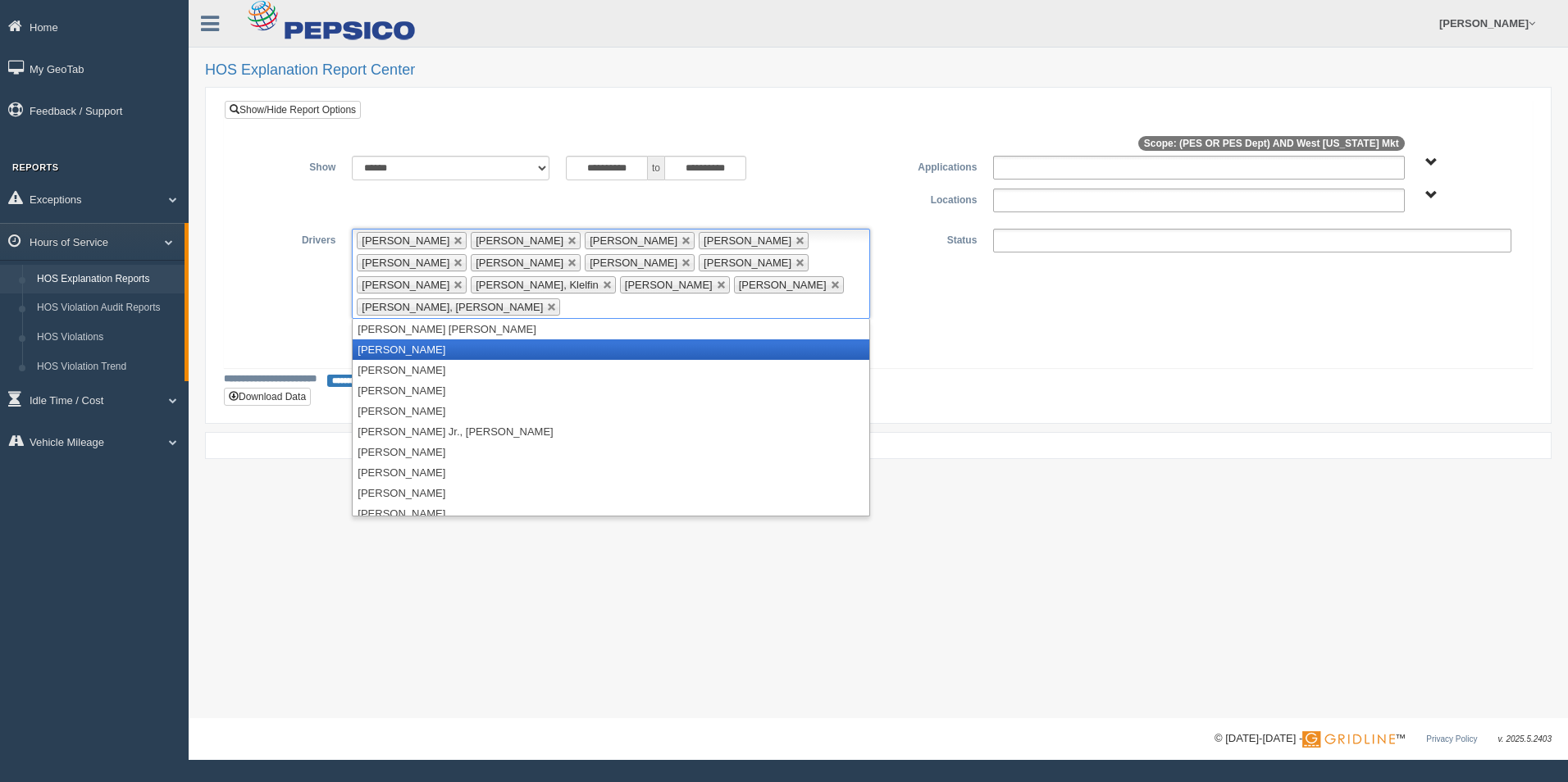
scroll to position [1086, 0]
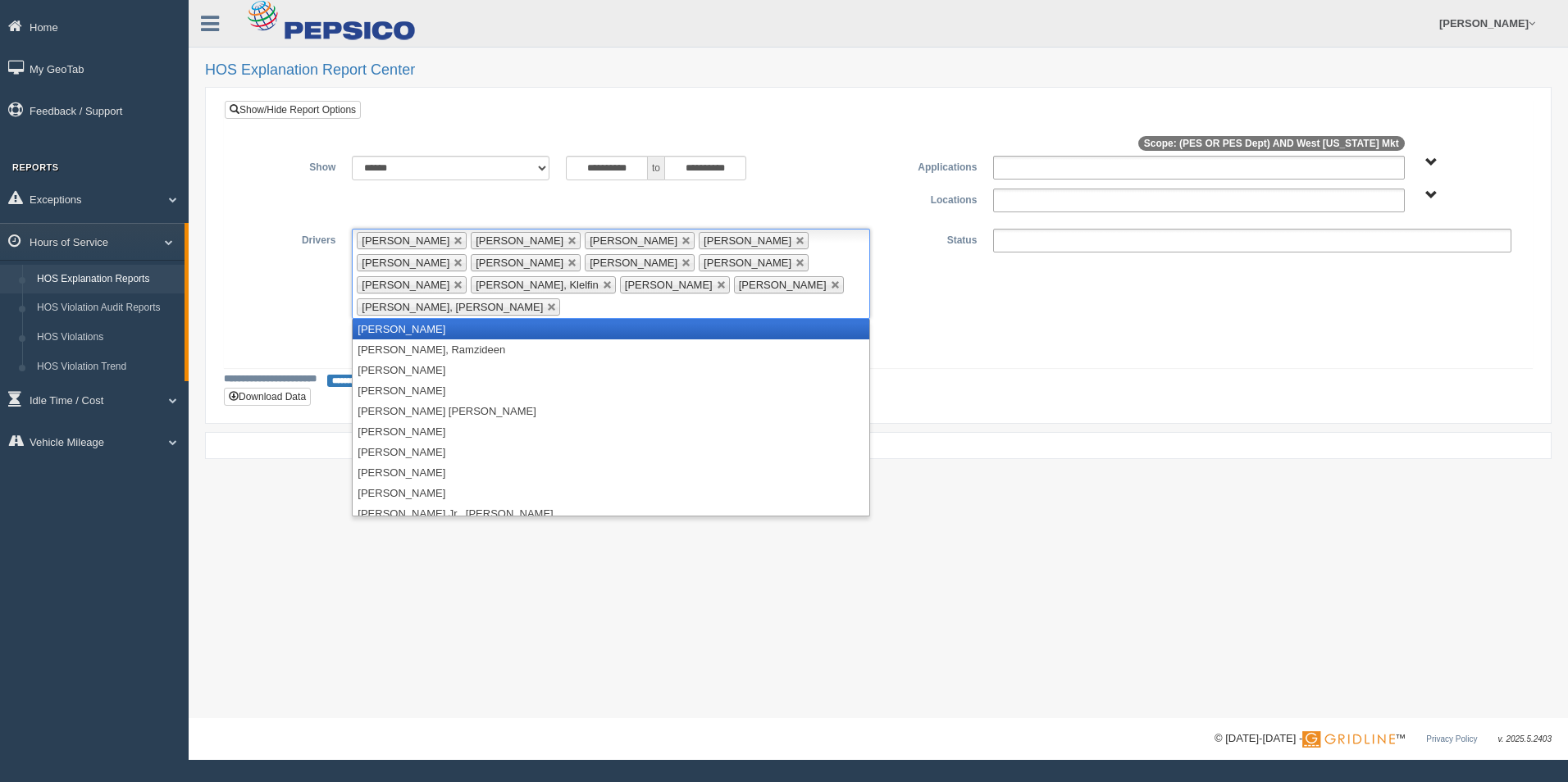
click at [457, 319] on li "[PERSON_NAME]" at bounding box center [611, 329] width 516 height 21
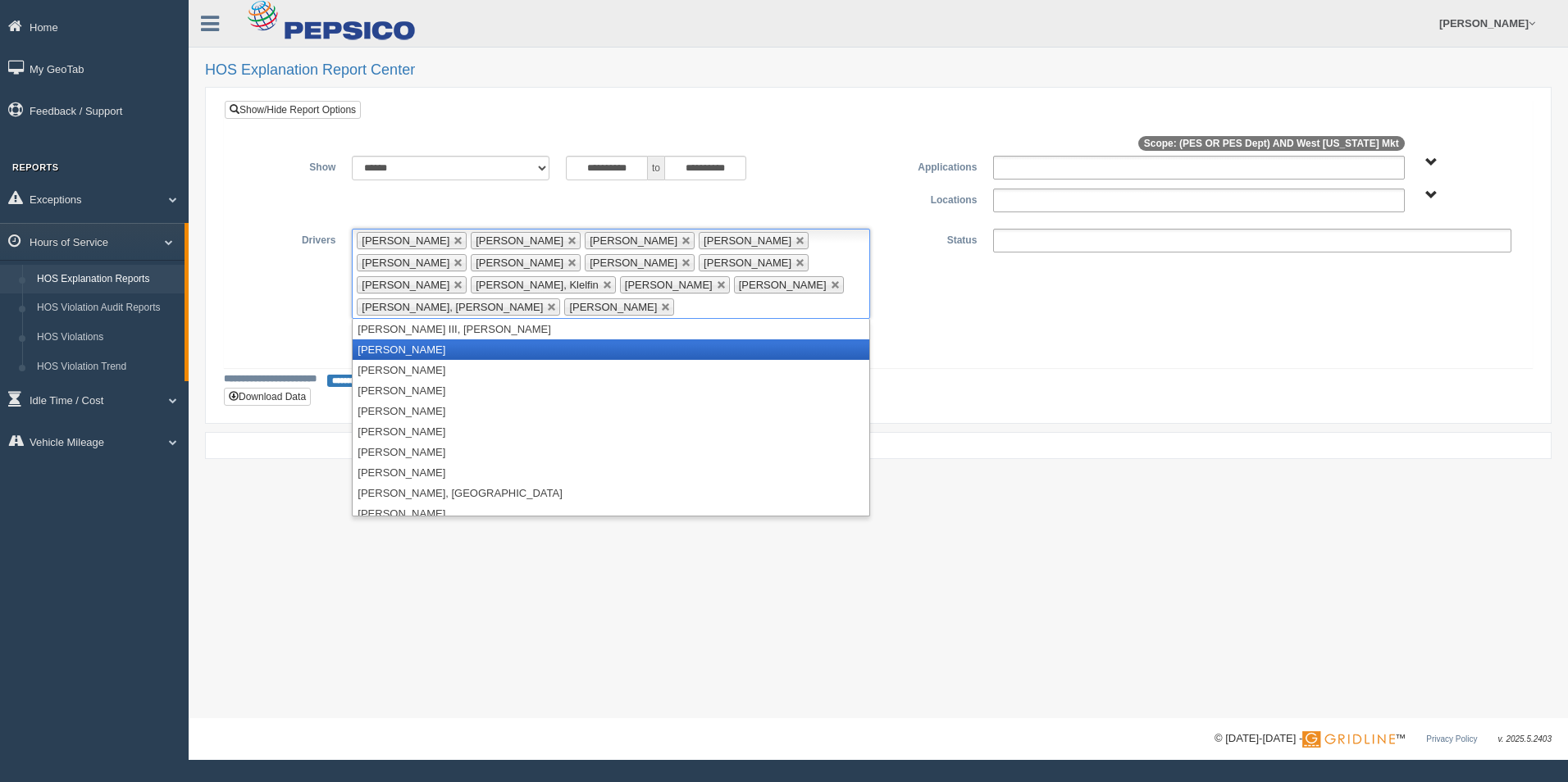
scroll to position [0, 0]
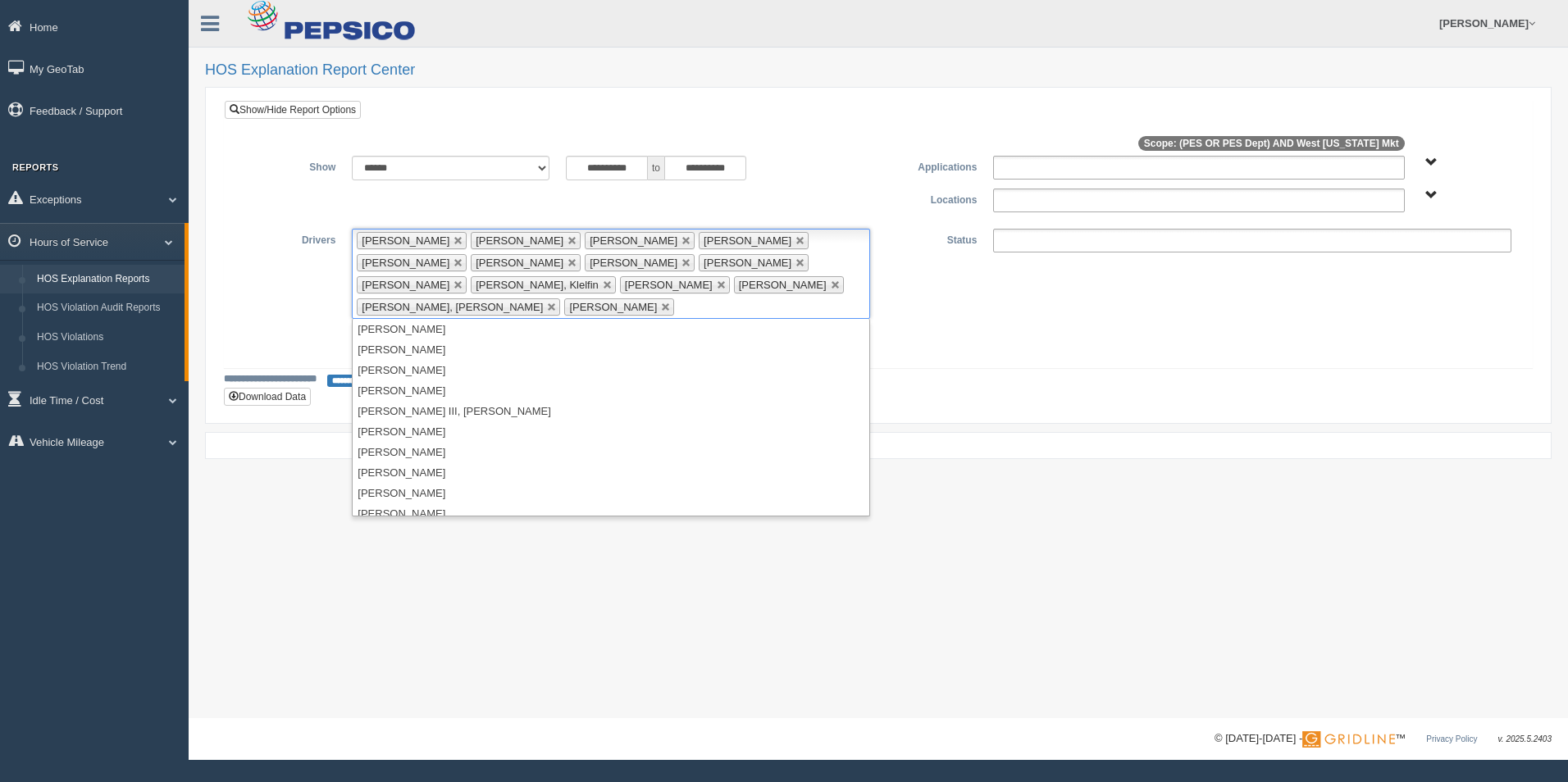
click at [1067, 241] on ul at bounding box center [1253, 240] width 518 height 23
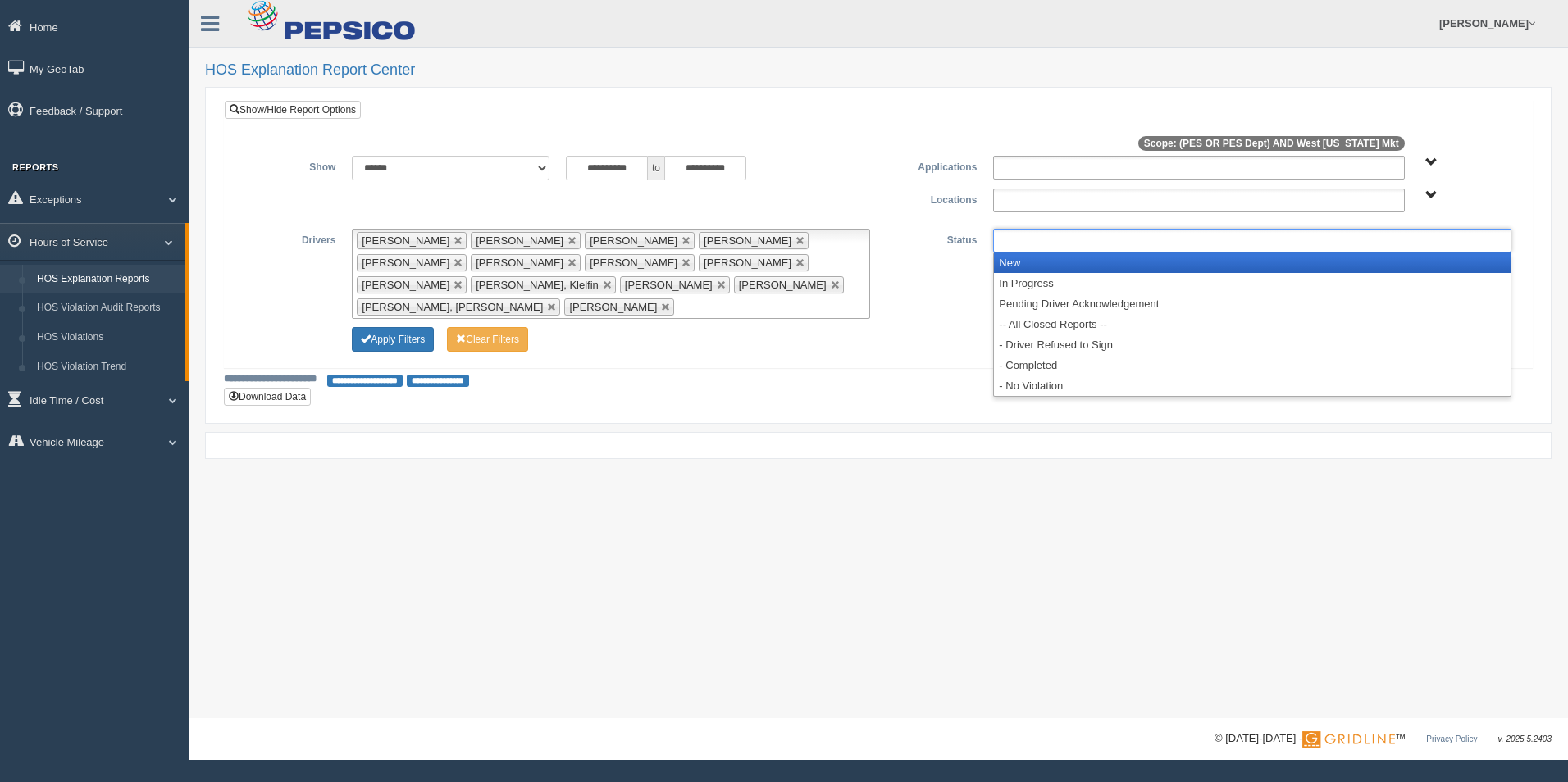
click at [1056, 265] on li "New" at bounding box center [1252, 263] width 516 height 21
click at [1056, 265] on li "In Progress" at bounding box center [1252, 263] width 516 height 21
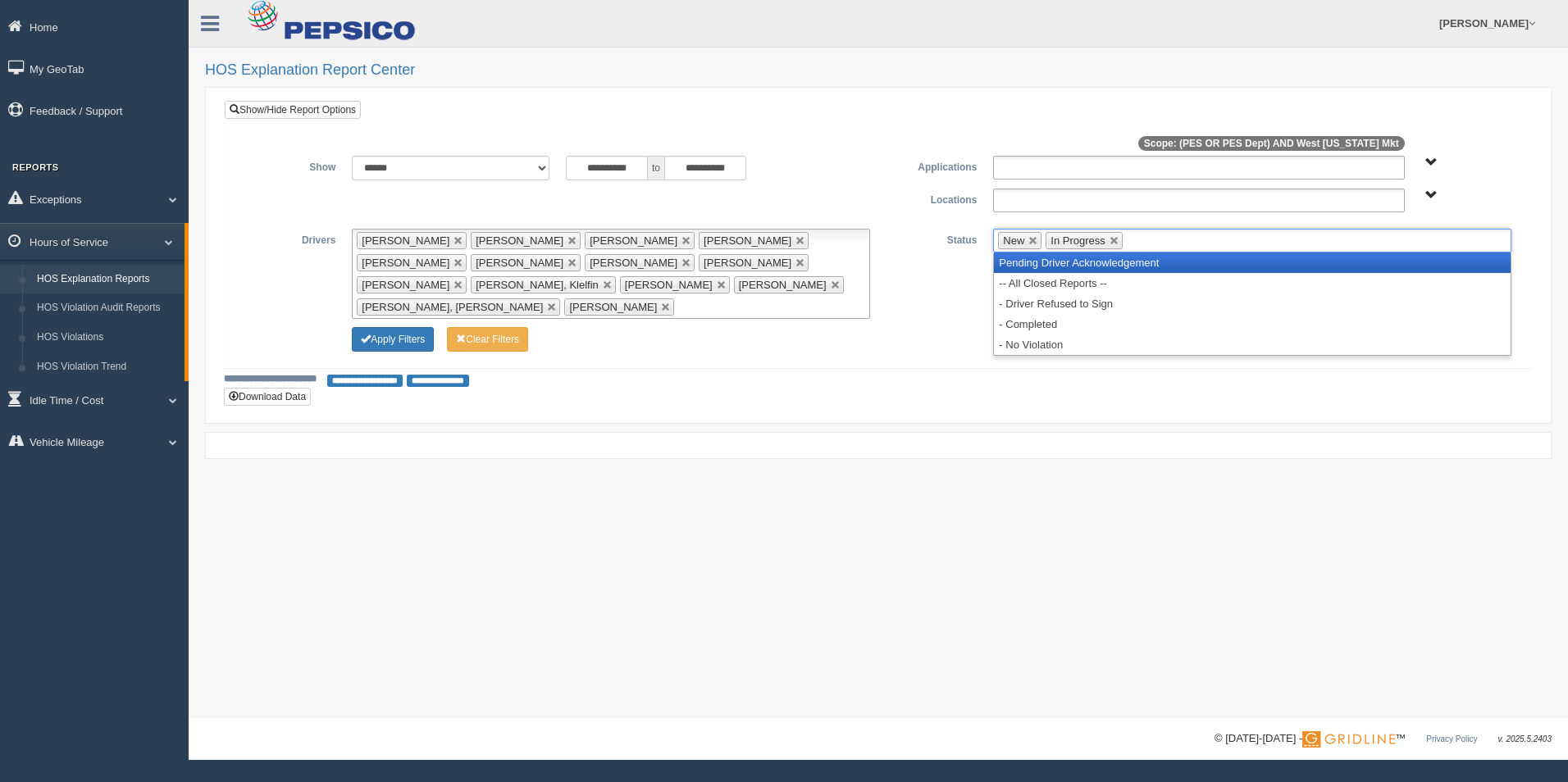
click at [1055, 268] on li "Pending Driver Acknowledgement" at bounding box center [1252, 263] width 516 height 21
click at [1055, 267] on li "-- All Closed Reports --" at bounding box center [1252, 263] width 516 height 21
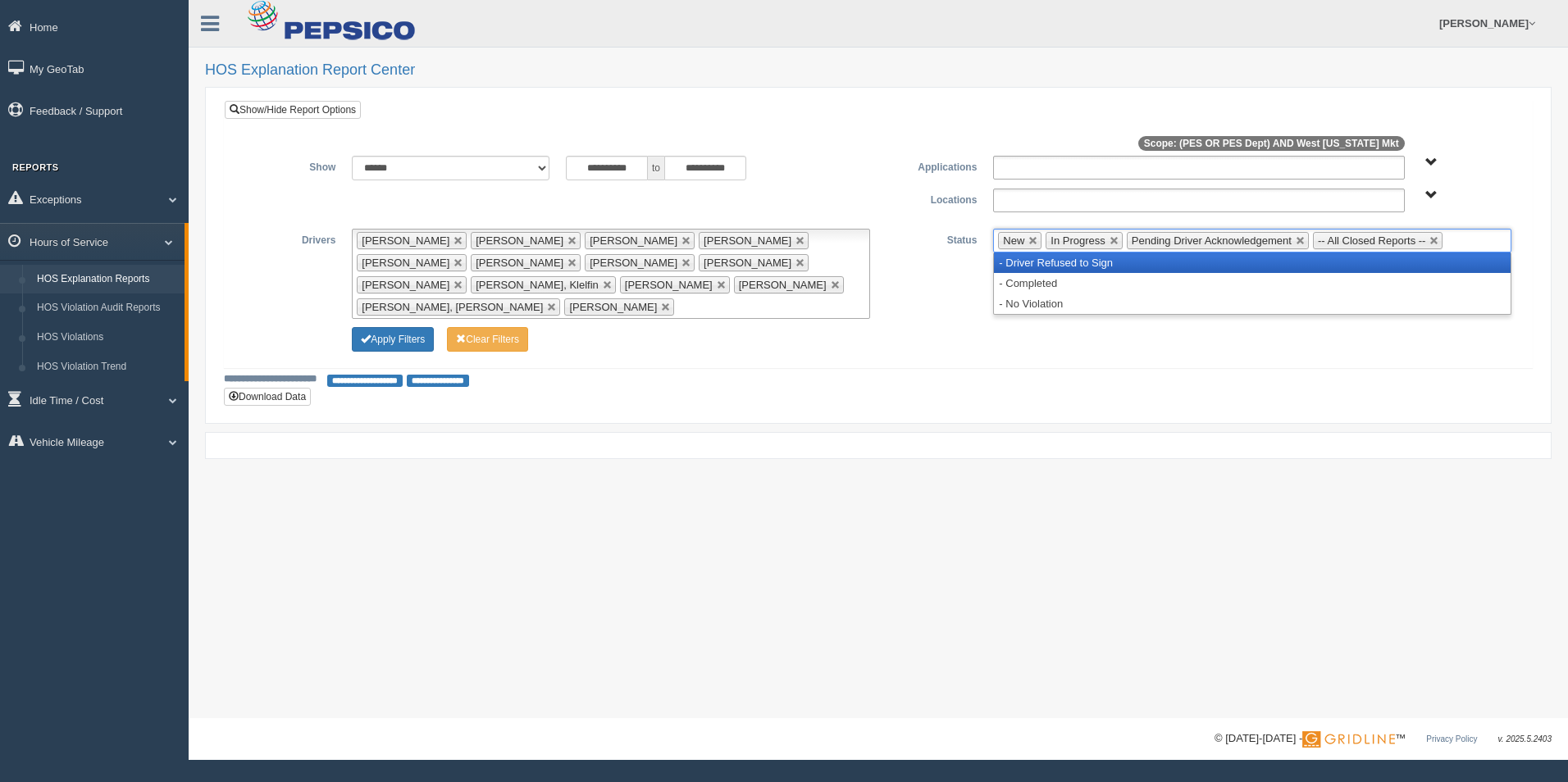
click at [1053, 267] on li "- Driver Refused to Sign" at bounding box center [1252, 263] width 516 height 21
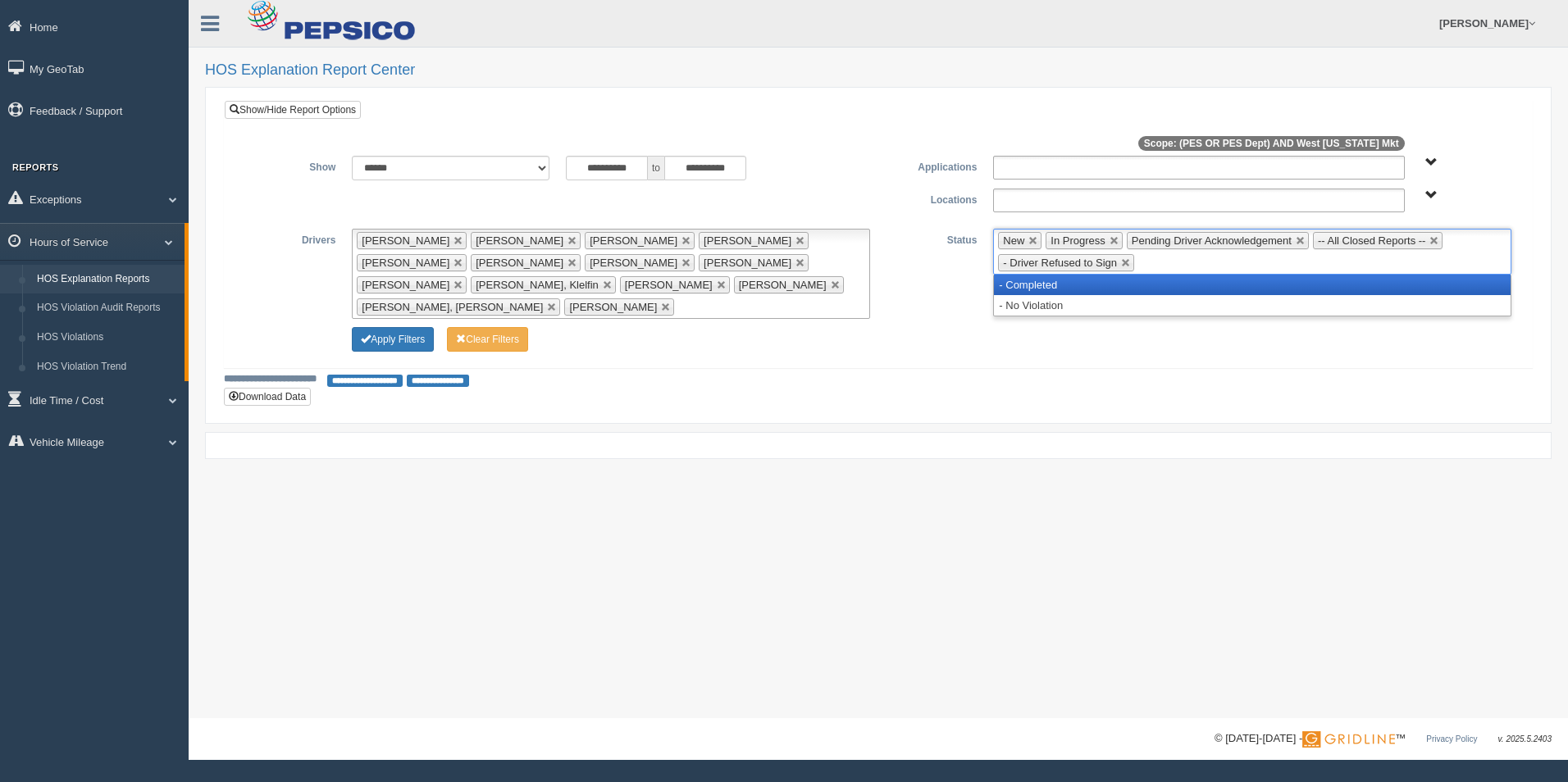
click at [1047, 282] on li "- Completed" at bounding box center [1252, 285] width 516 height 21
click at [1045, 284] on li "- No Violation" at bounding box center [1252, 285] width 516 height 21
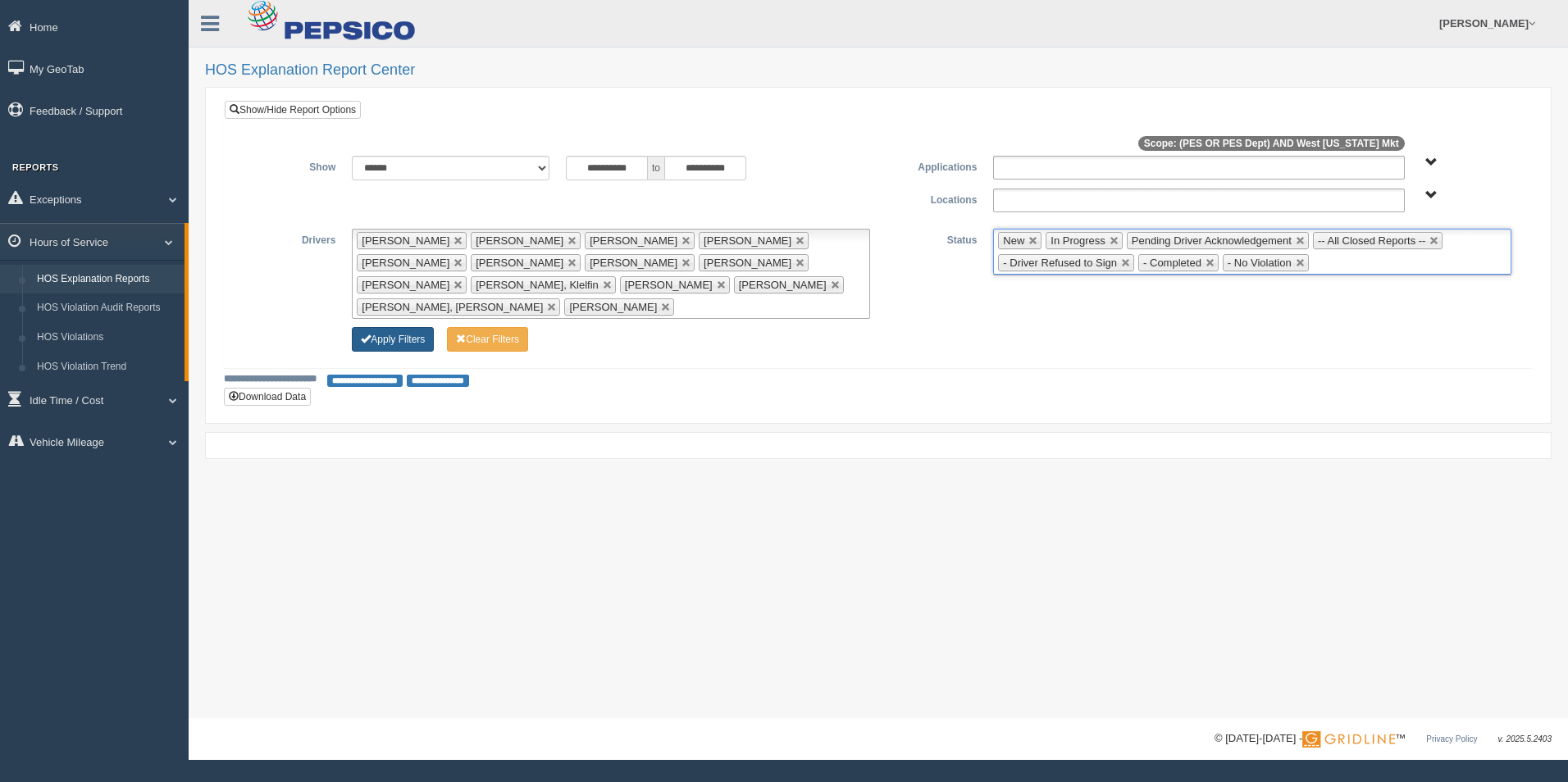
click at [398, 327] on button "Apply Filters" at bounding box center [393, 340] width 82 height 24
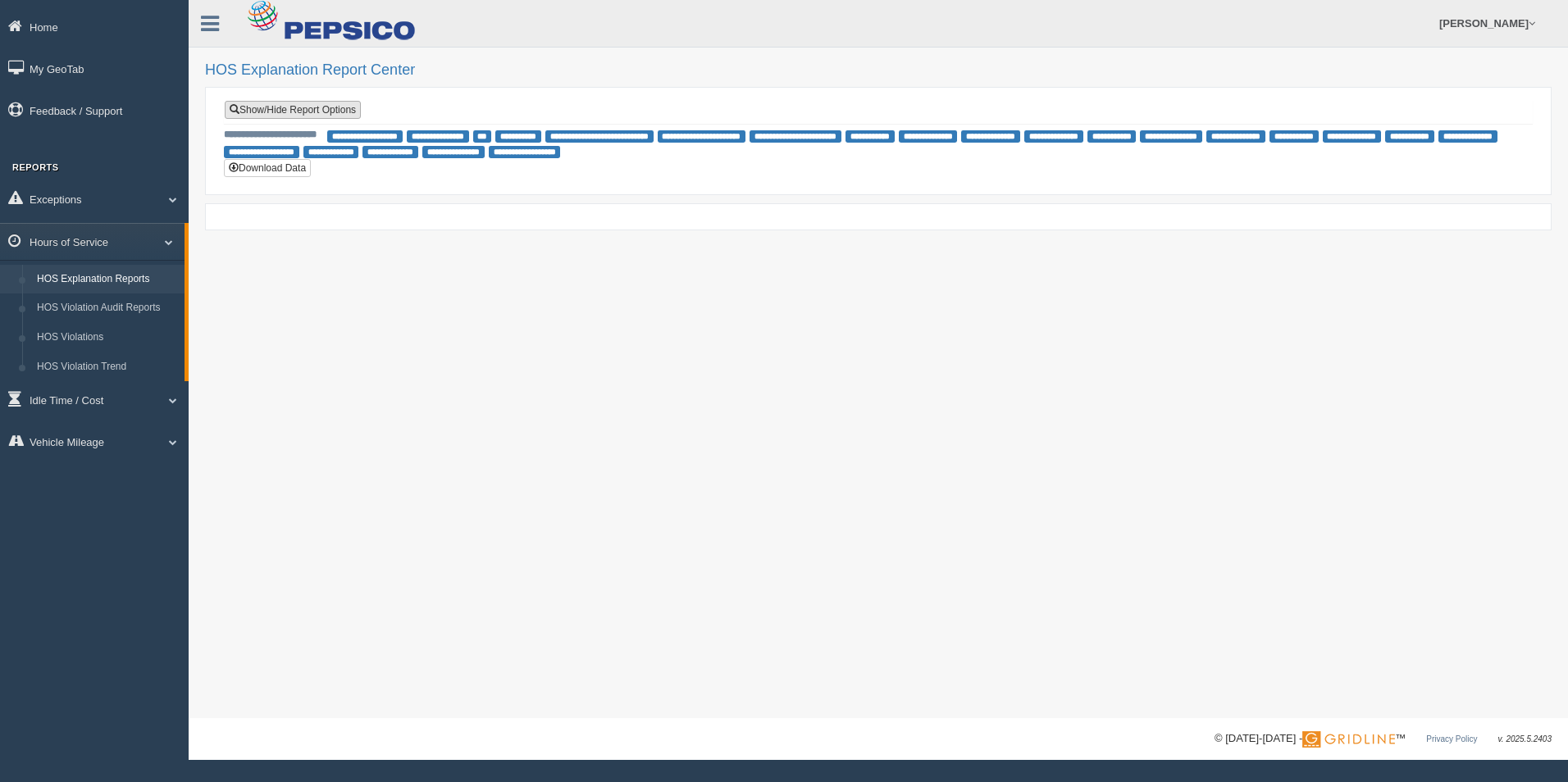
click at [272, 110] on link "Show/Hide Report Options" at bounding box center [293, 109] width 137 height 18
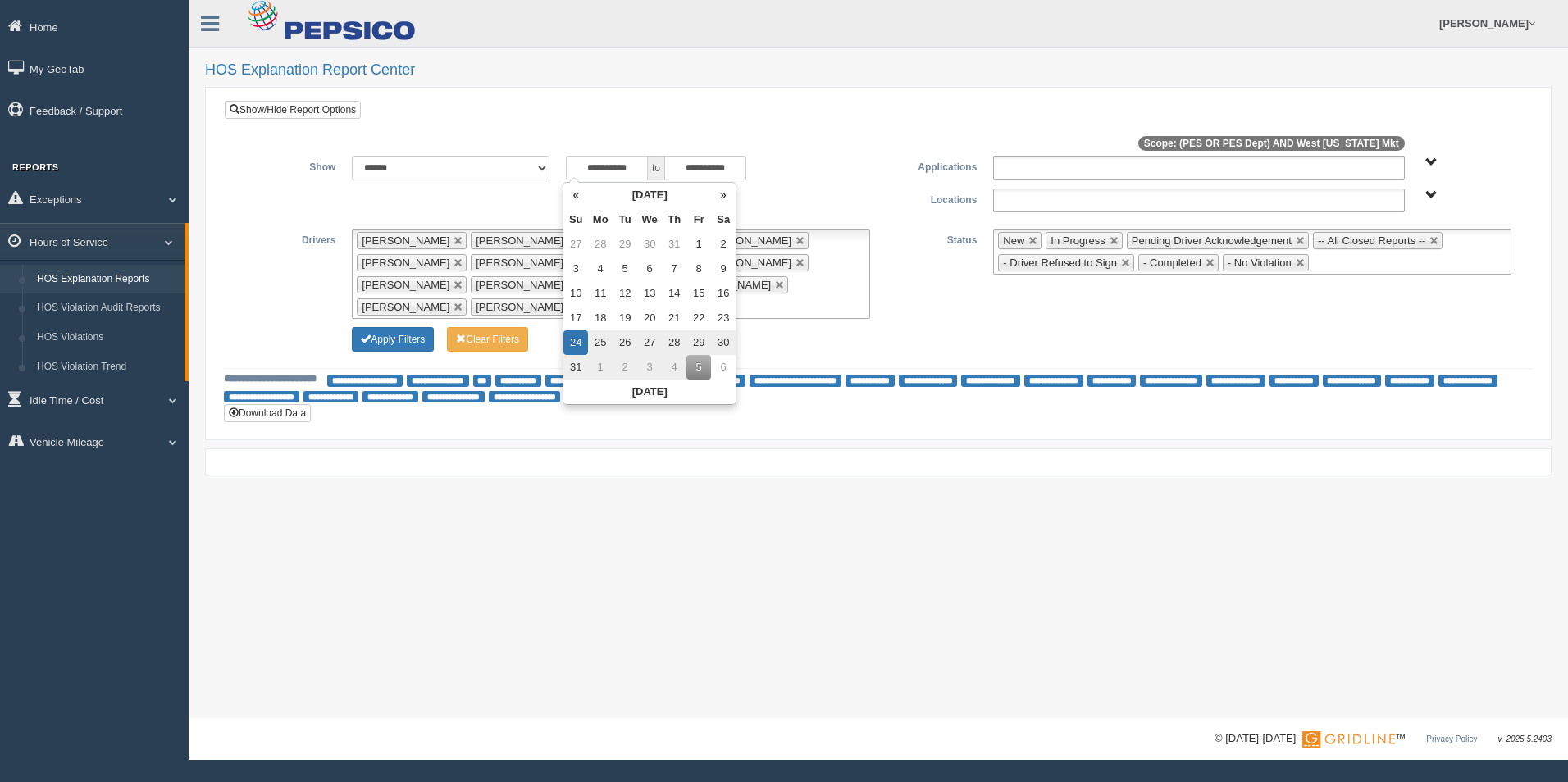
click at [622, 167] on input "**********" at bounding box center [607, 168] width 82 height 24
click at [580, 194] on th "«" at bounding box center [575, 195] width 24 height 24
click at [580, 194] on th "«" at bounding box center [579, 195] width 24 height 24
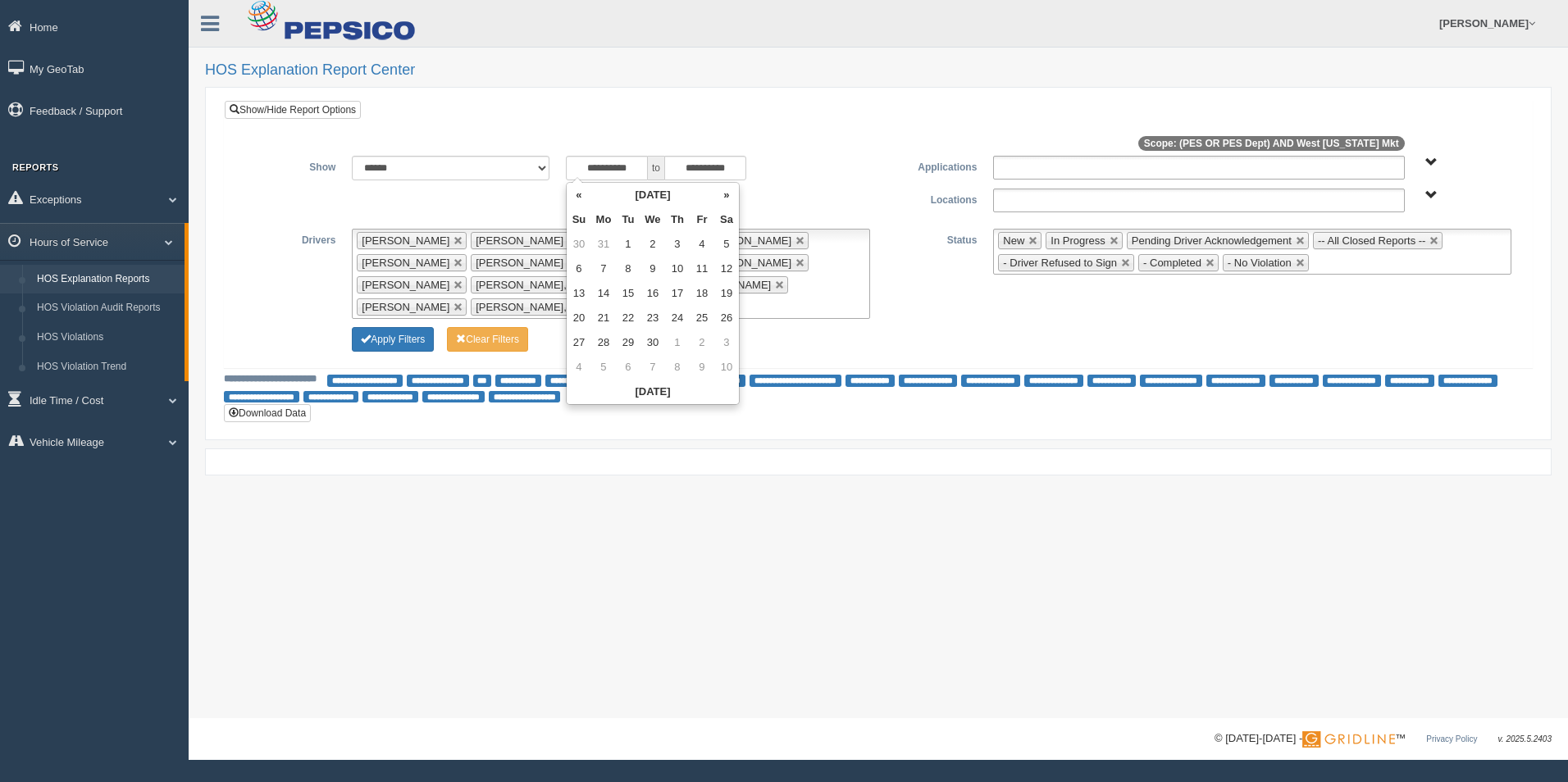
click at [580, 194] on th "«" at bounding box center [579, 195] width 24 height 24
click at [577, 271] on td "2" at bounding box center [579, 268] width 24 height 24
type input "**********"
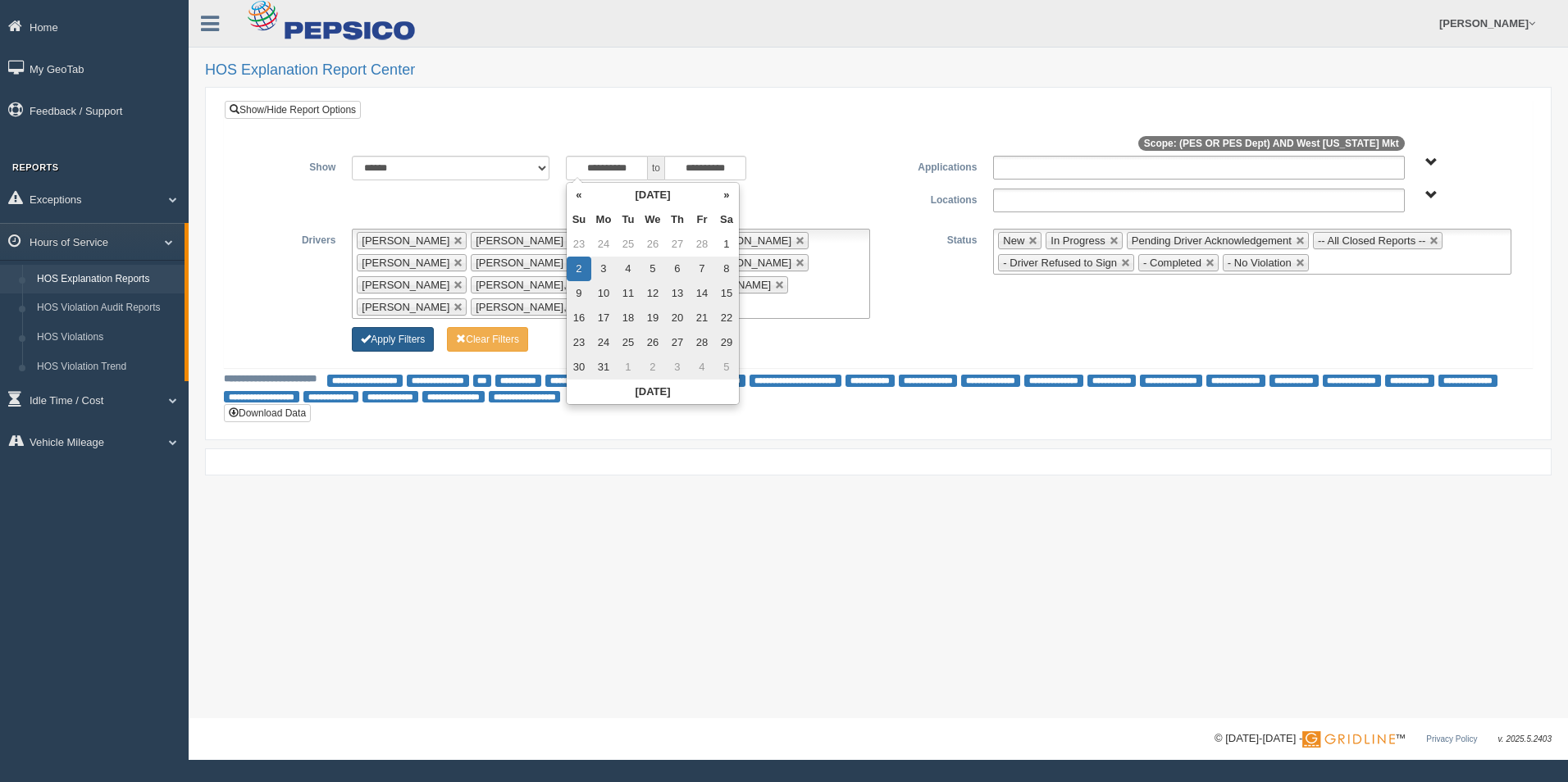
click at [393, 327] on button "Apply Filters" at bounding box center [393, 340] width 82 height 24
